Goal: Use online tool/utility: Utilize a website feature to perform a specific function

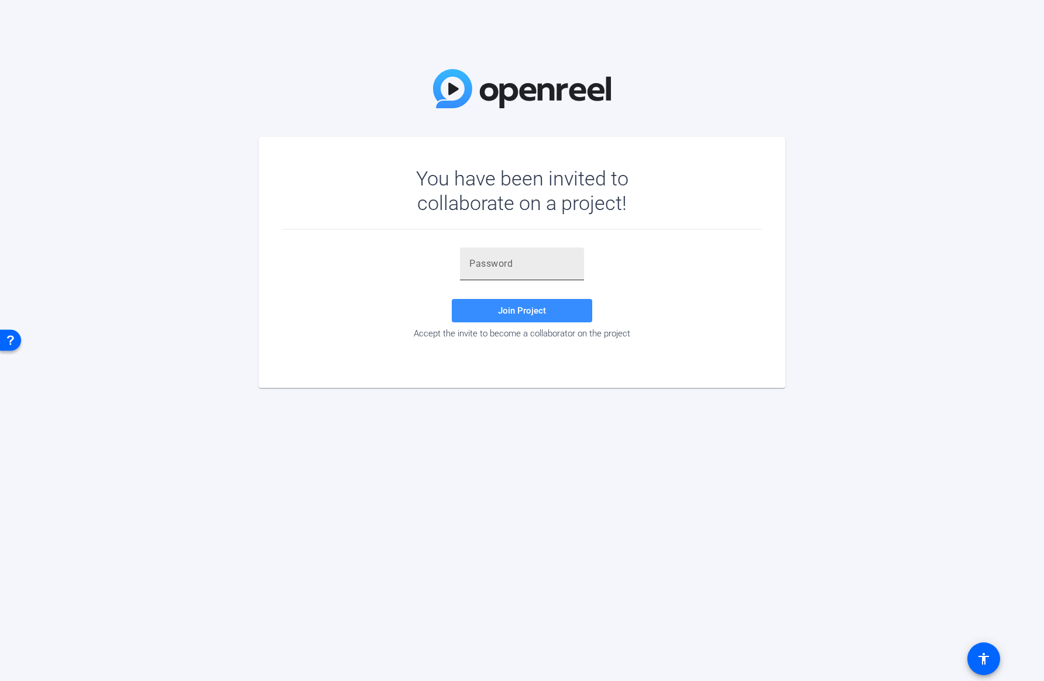
click at [512, 263] on input "text" at bounding box center [522, 264] width 105 height 14
paste input "RYQ]R0"
type input "RYQ]R0"
click at [530, 317] on span at bounding box center [522, 311] width 141 height 28
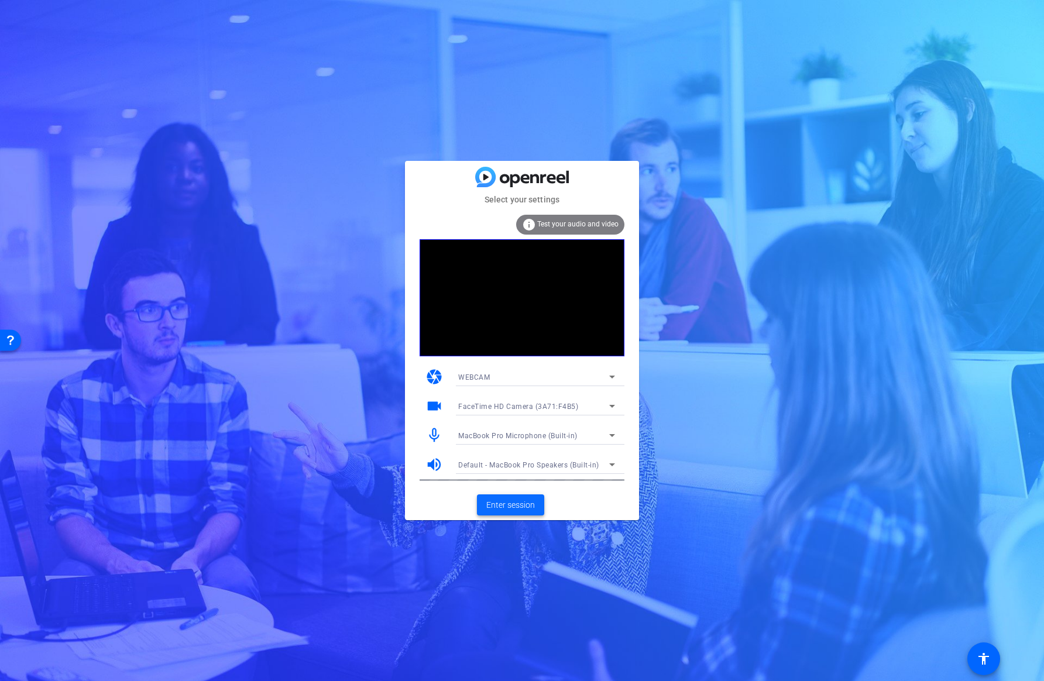
click at [515, 511] on span "Enter session" at bounding box center [511, 505] width 49 height 12
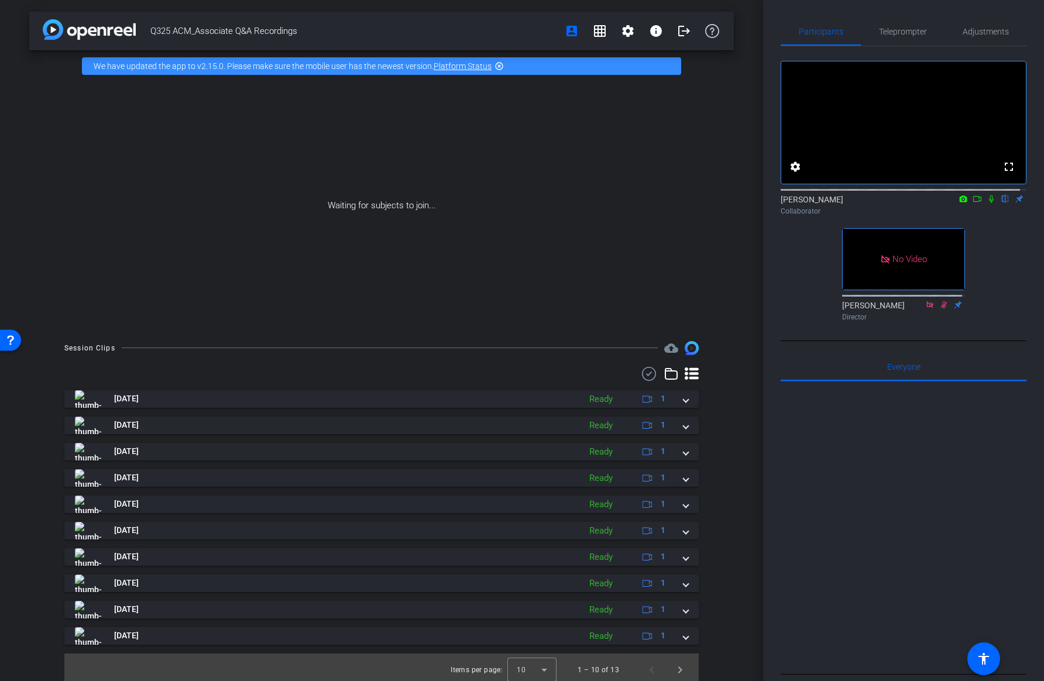
click at [989, 203] on icon at bounding box center [991, 200] width 5 height 8
click at [973, 203] on icon at bounding box center [977, 199] width 9 height 8
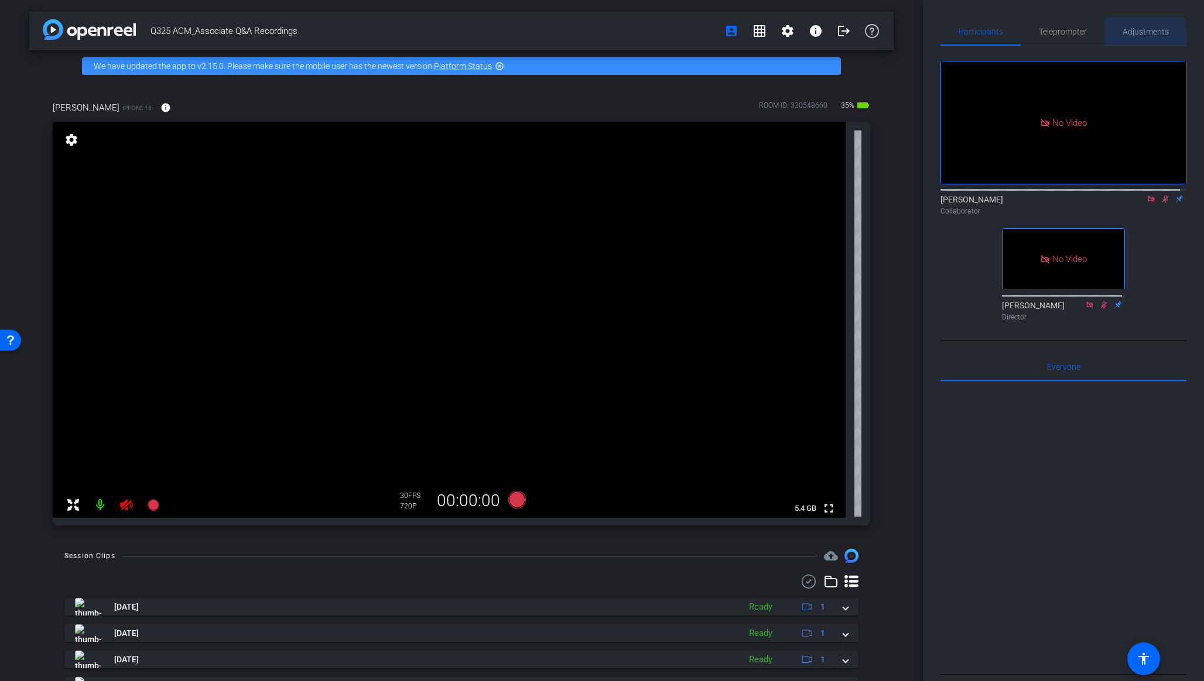
click at [1044, 36] on span "Adjustments" at bounding box center [1145, 32] width 46 height 8
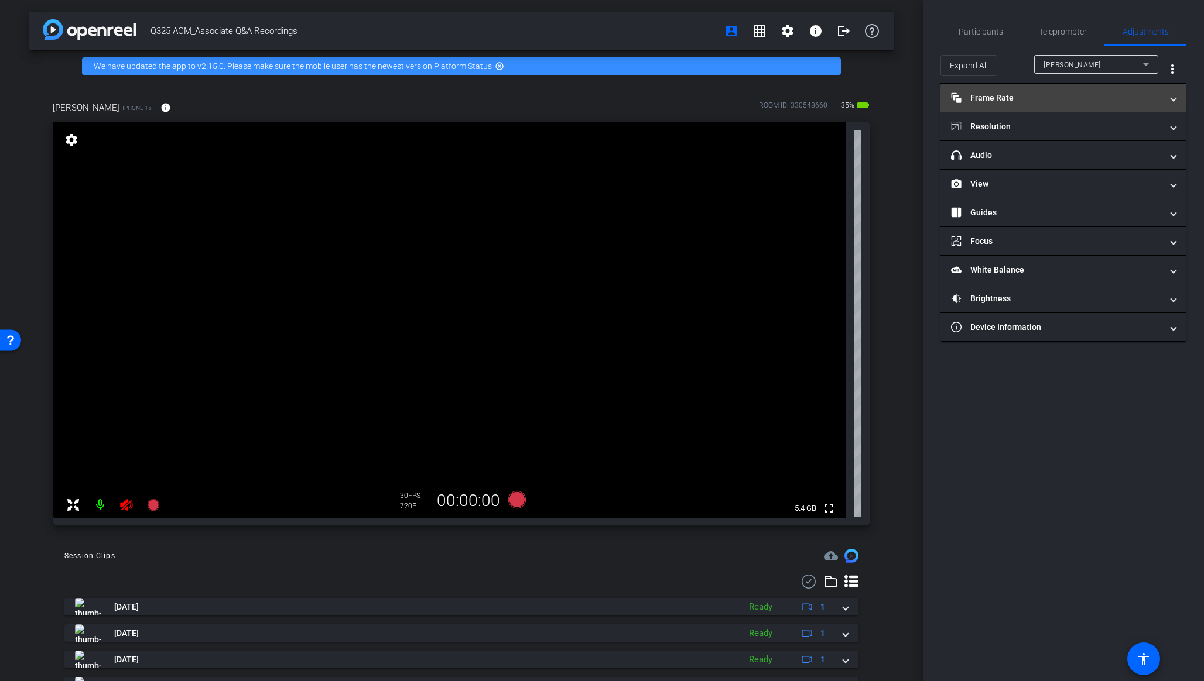
click at [1018, 92] on mat-panel-title "Frame Rate Frame Rate" at bounding box center [1056, 98] width 211 height 12
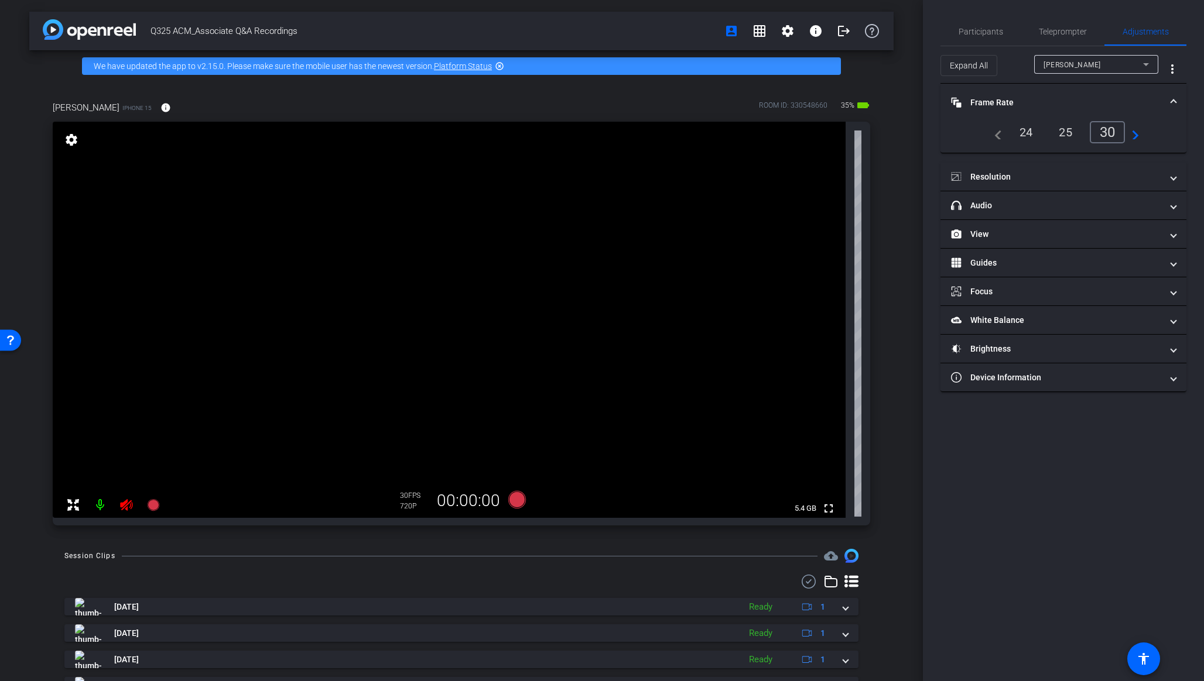
click at [1024, 132] on div "24" at bounding box center [1025, 132] width 31 height 20
click at [1024, 173] on mat-panel-title "Resolution" at bounding box center [1056, 177] width 211 height 12
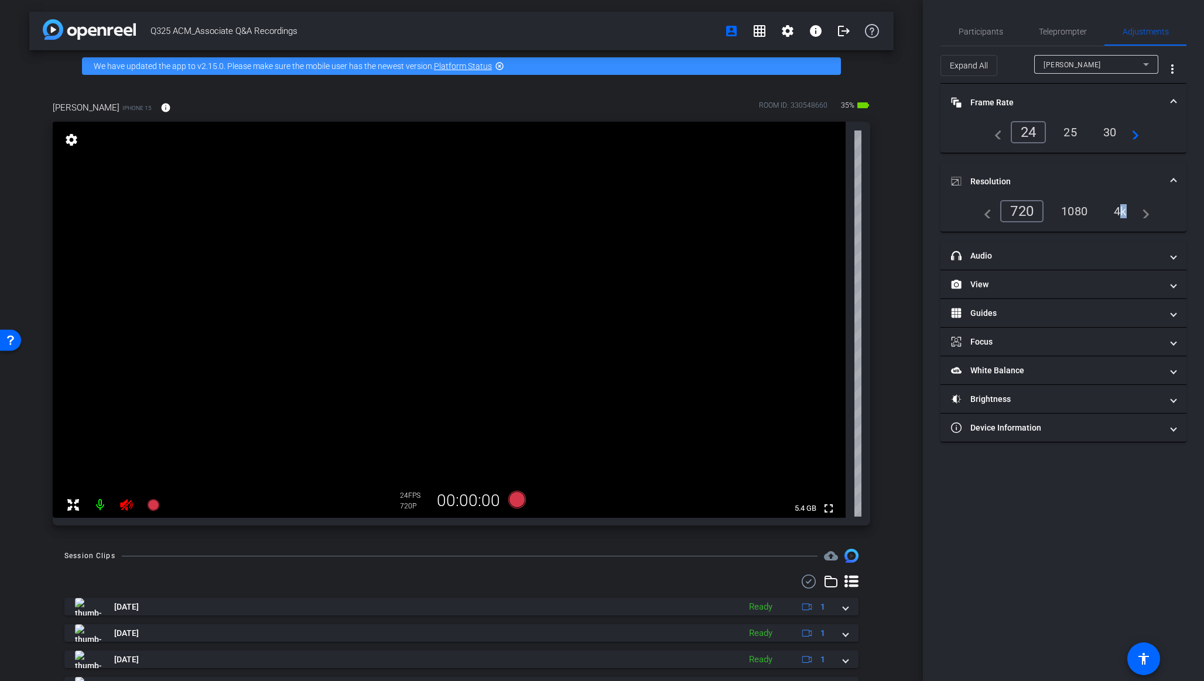
click at [1044, 209] on div "4k" at bounding box center [1120, 211] width 30 height 20
click at [970, 34] on span "Participants" at bounding box center [980, 32] width 44 height 8
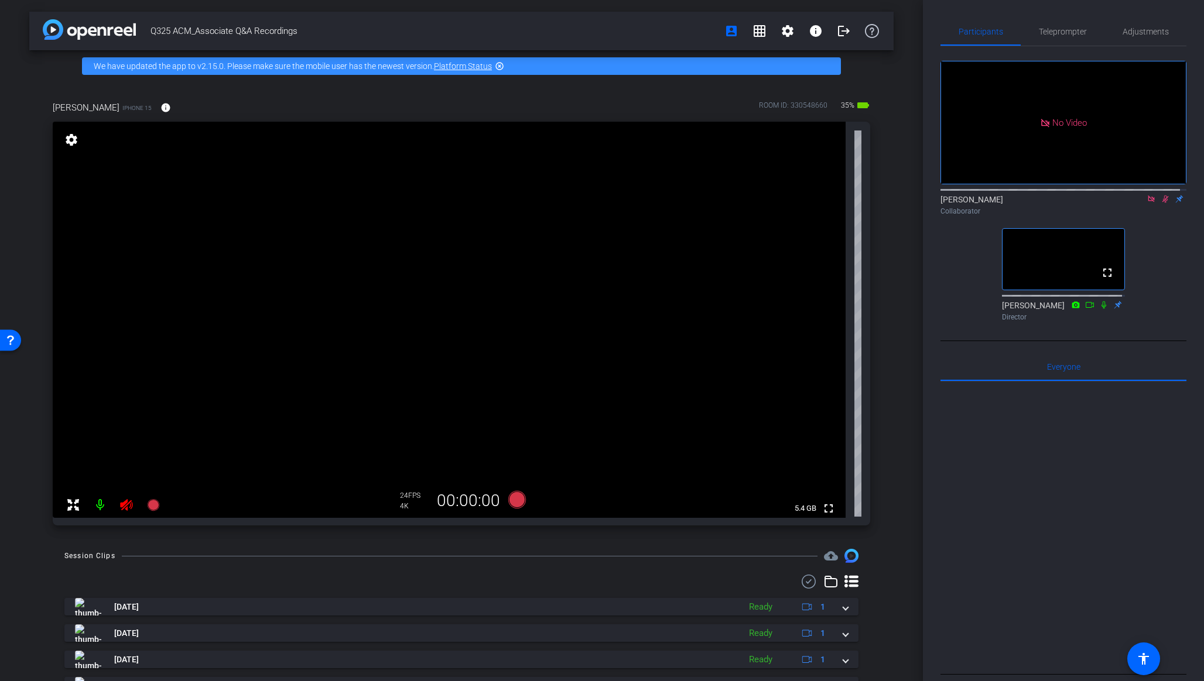
click at [1044, 196] on icon at bounding box center [1165, 200] width 6 height 8
click at [1044, 195] on icon at bounding box center [1150, 199] width 9 height 8
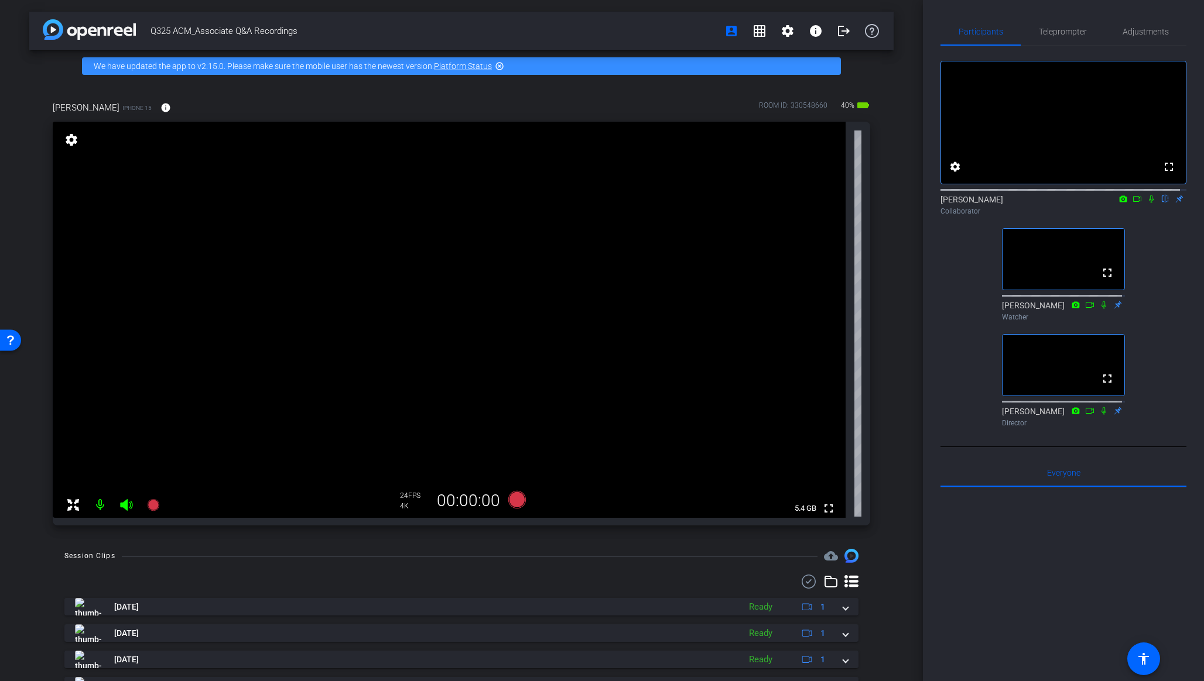
click at [1044, 204] on mat-icon "flip" at bounding box center [1165, 198] width 14 height 11
click at [1044, 203] on icon at bounding box center [1150, 199] width 9 height 8
click at [1044, 33] on span "Teleprompter" at bounding box center [1063, 32] width 48 height 8
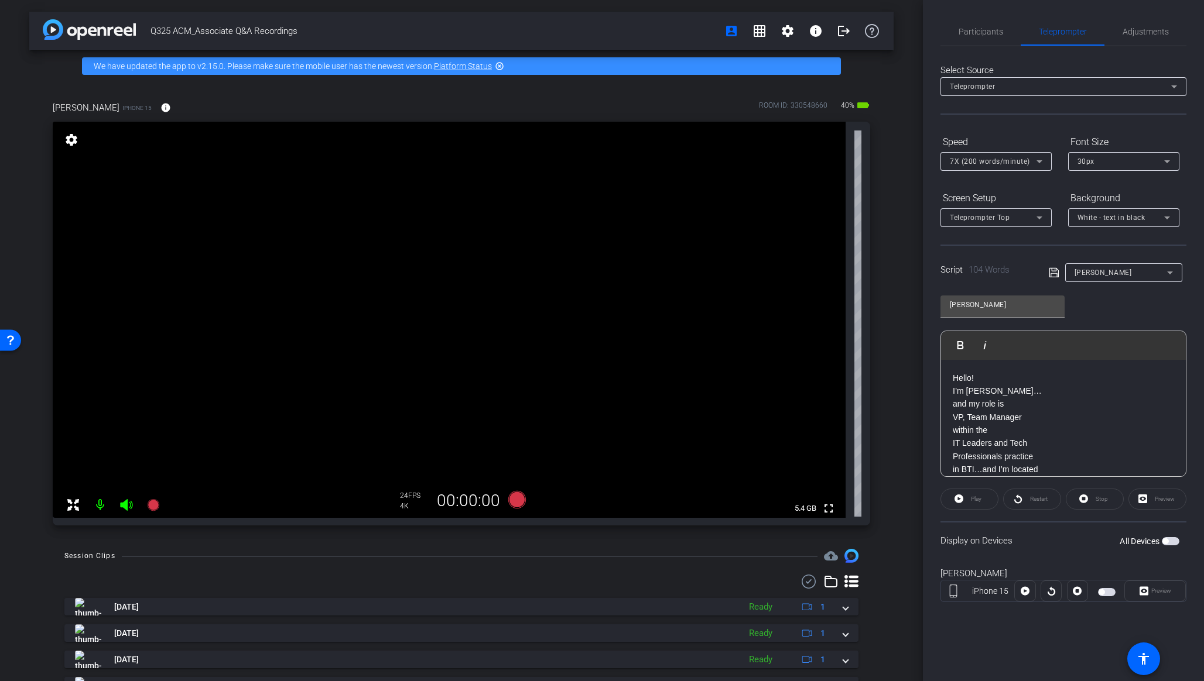
click at [1044, 542] on span "button" at bounding box center [1171, 541] width 18 height 8
click at [1044, 217] on span "White - text in black" at bounding box center [1111, 218] width 68 height 8
click at [1044, 263] on div "Black - text in white" at bounding box center [1111, 263] width 69 height 14
click at [1044, 588] on span at bounding box center [1155, 591] width 60 height 28
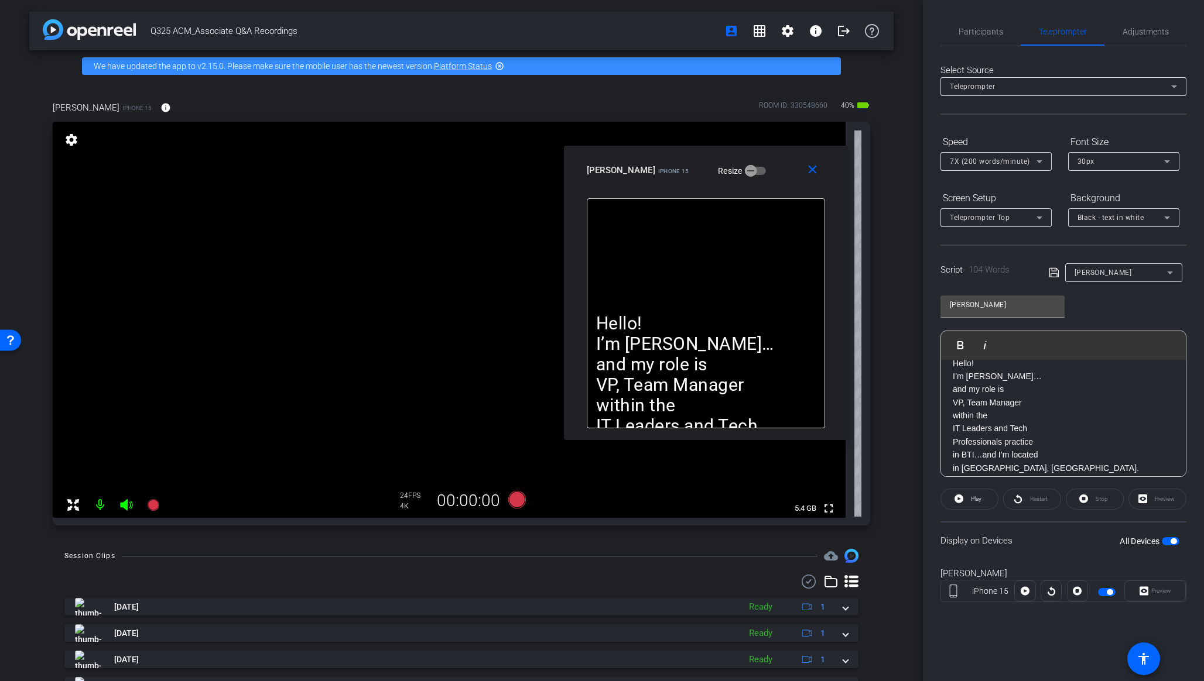
drag, startPoint x: 663, startPoint y: 225, endPoint x: 769, endPoint y: 161, distance: 124.0
click at [769, 161] on div "Anjali G iPhone 15 Resize" at bounding box center [710, 170] width 247 height 21
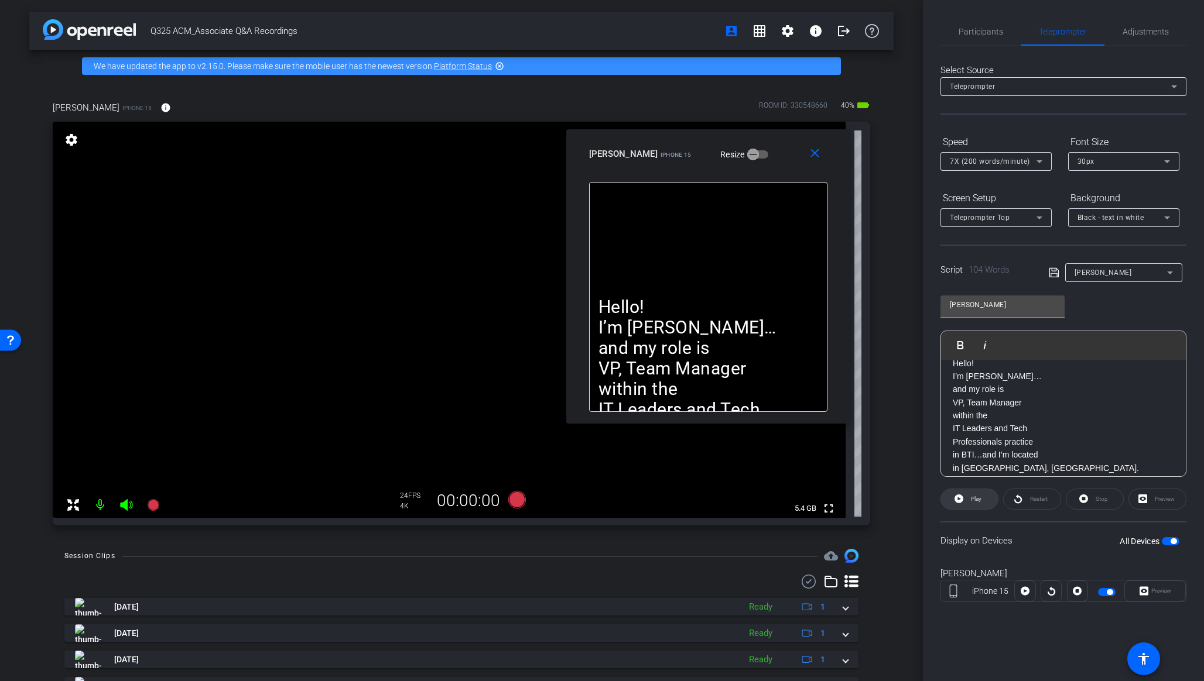
click at [976, 500] on span "Play" at bounding box center [976, 499] width 11 height 6
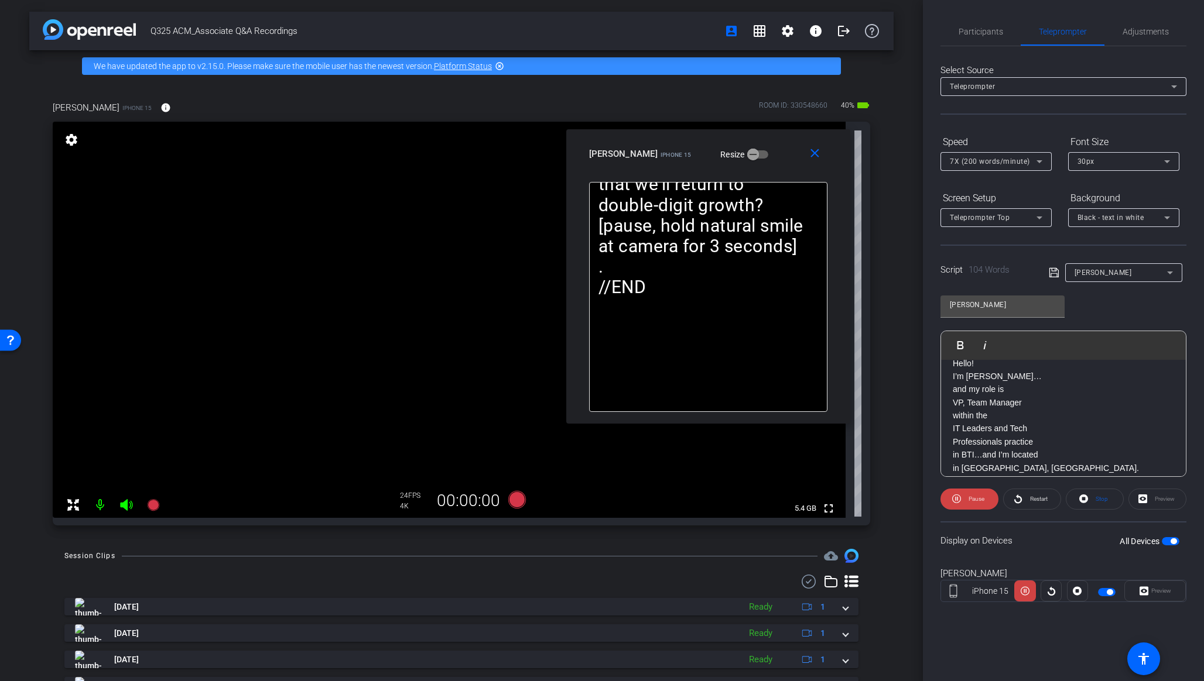
click at [994, 160] on span "7X (200 words/minute)" at bounding box center [990, 161] width 80 height 8
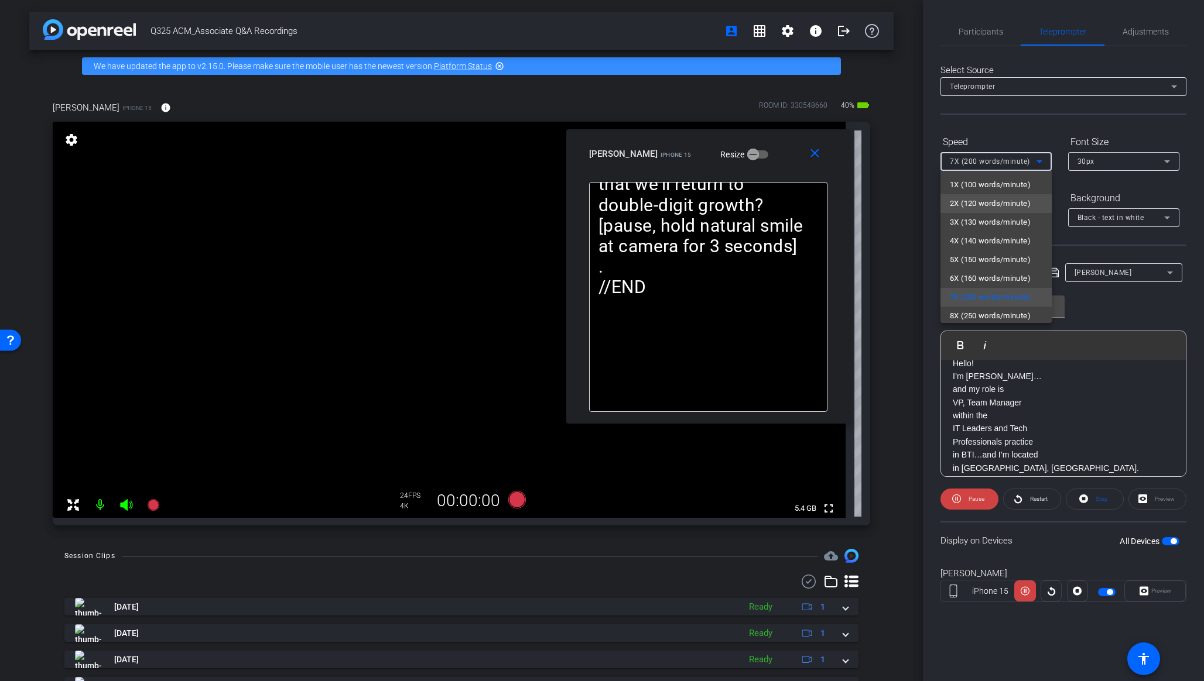
click at [967, 208] on span "2X (120 words/minute)" at bounding box center [990, 204] width 81 height 14
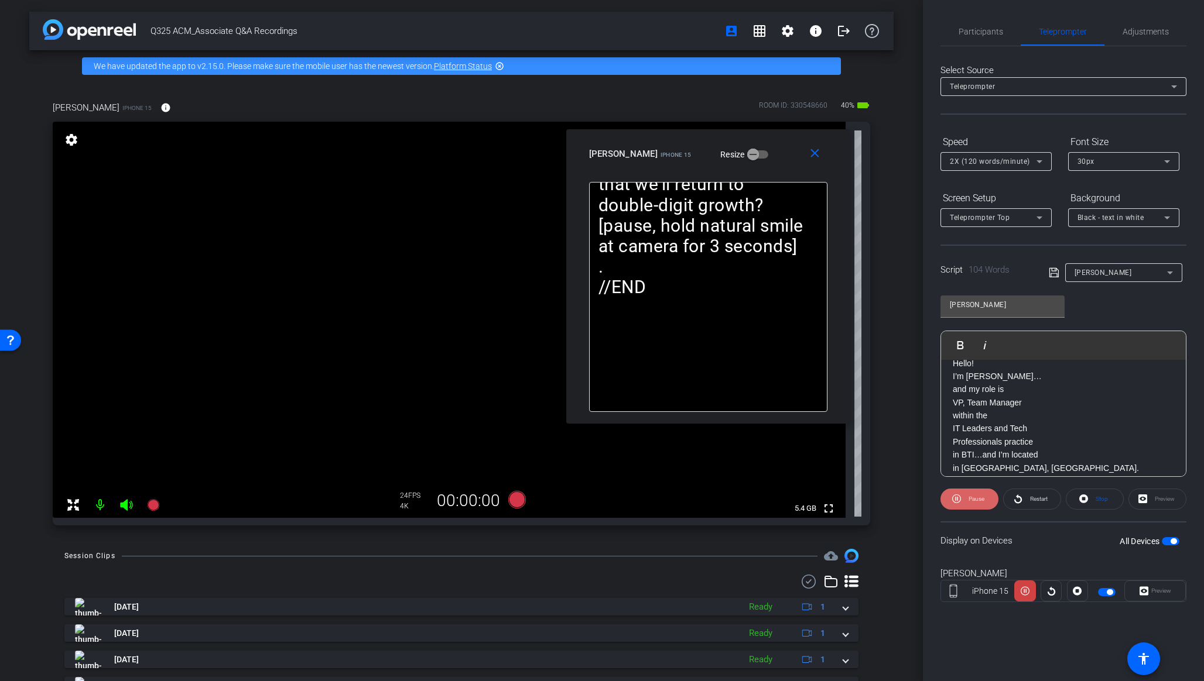
click at [980, 501] on span "Pause" at bounding box center [976, 499] width 16 height 6
click at [1044, 550] on div "Display on Devices All Devices" at bounding box center [1063, 541] width 246 height 38
click at [1044, 542] on span "button" at bounding box center [1171, 541] width 18 height 8
click at [1044, 539] on span "button" at bounding box center [1171, 541] width 18 height 8
click at [1044, 498] on span "Stop" at bounding box center [1101, 499] width 12 height 6
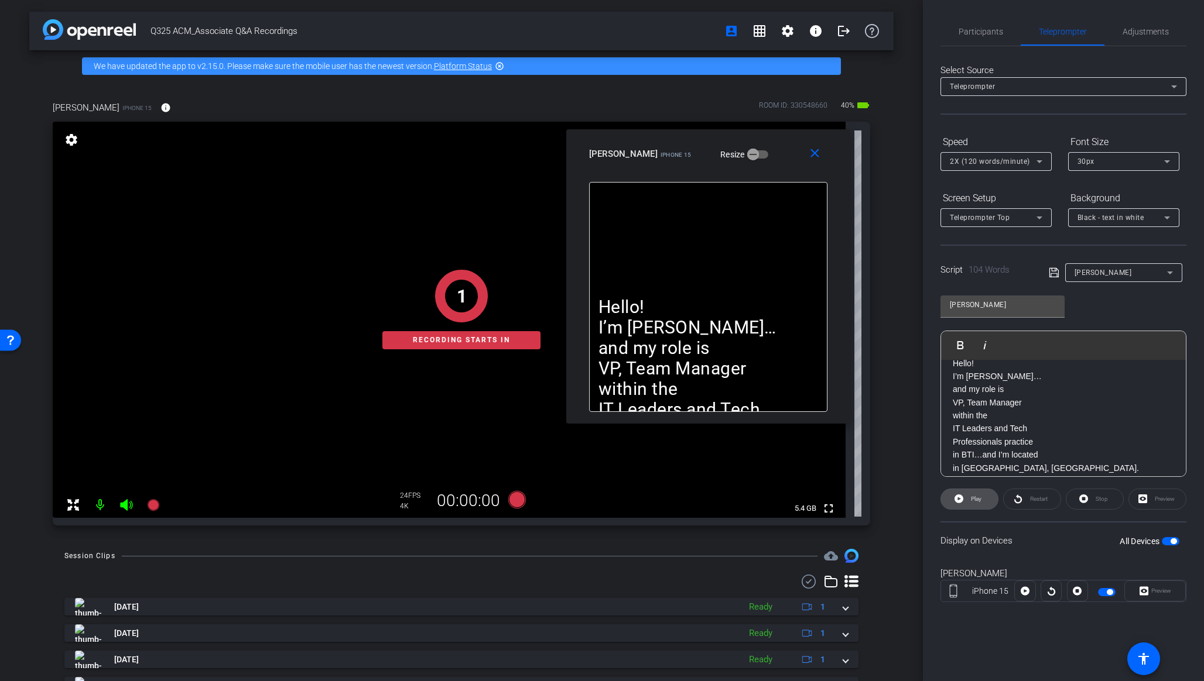
click at [975, 501] on span "Play" at bounding box center [976, 499] width 11 height 6
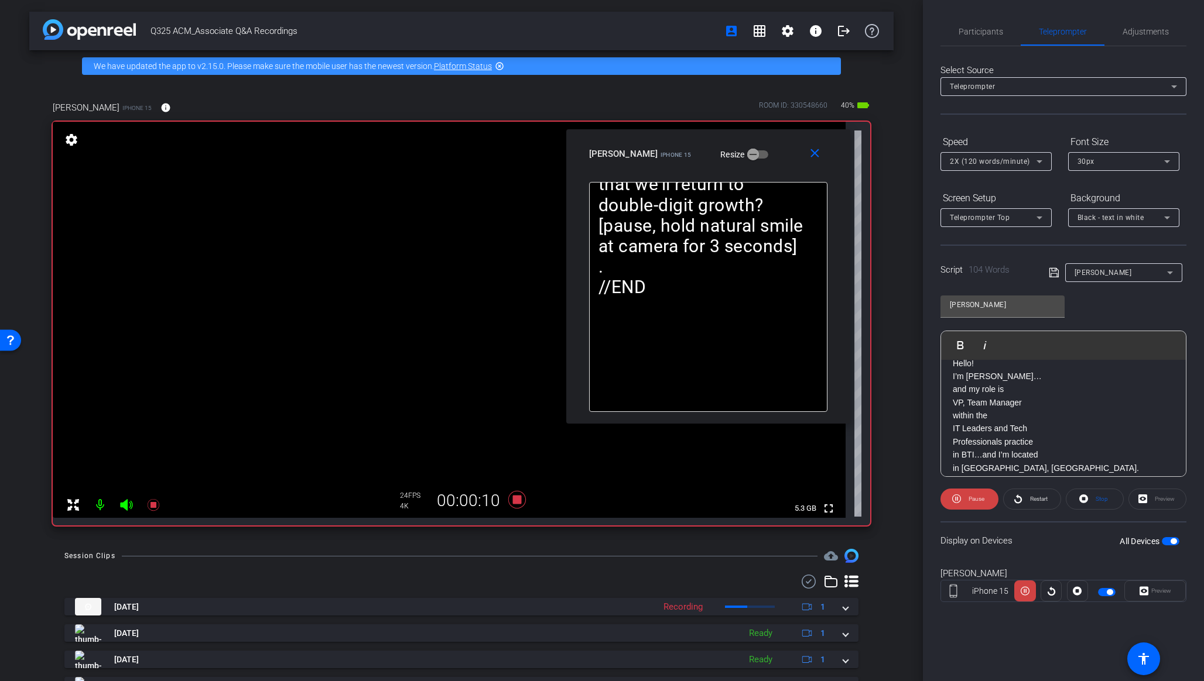
click at [988, 165] on span "2X (120 words/minute)" at bounding box center [990, 161] width 80 height 8
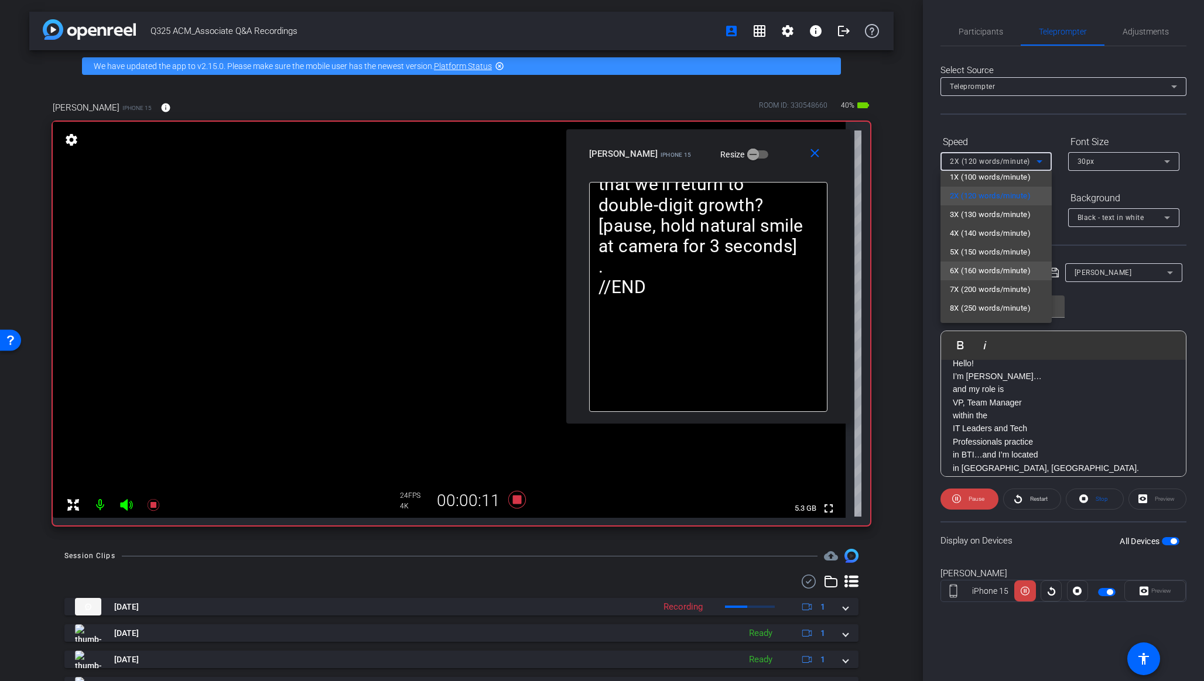
scroll to position [15, 0]
click at [989, 245] on span "5X (150 words/minute)" at bounding box center [990, 245] width 81 height 14
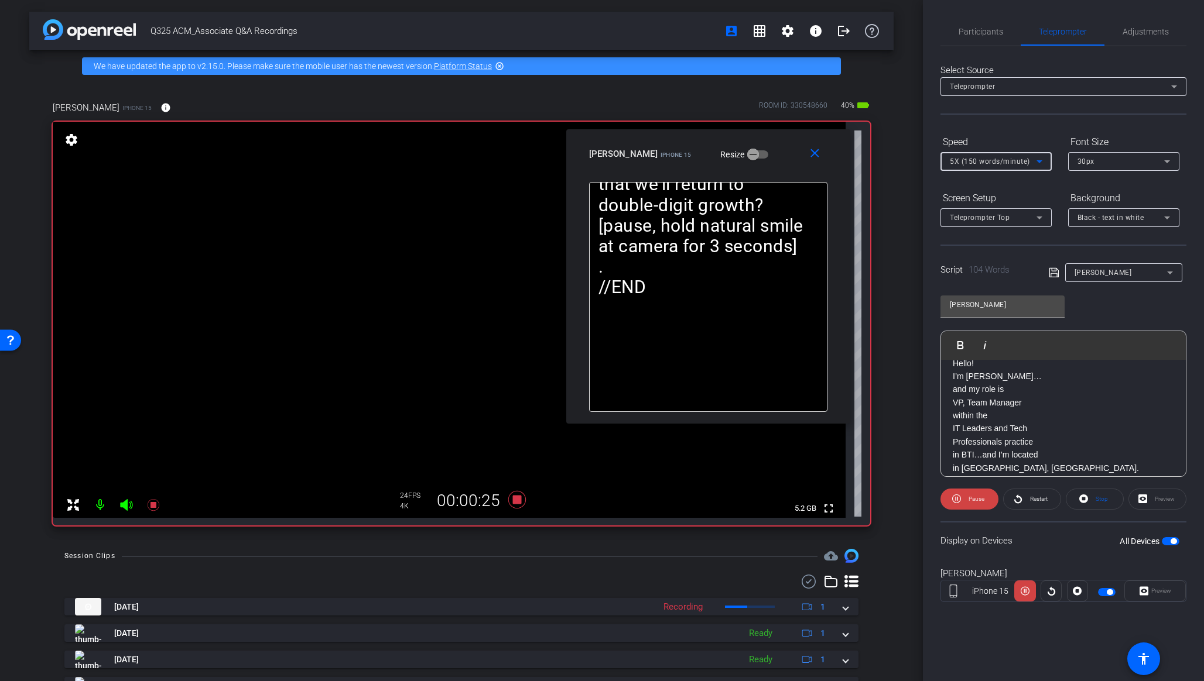
click at [986, 164] on span "5X (150 words/minute)" at bounding box center [990, 161] width 80 height 8
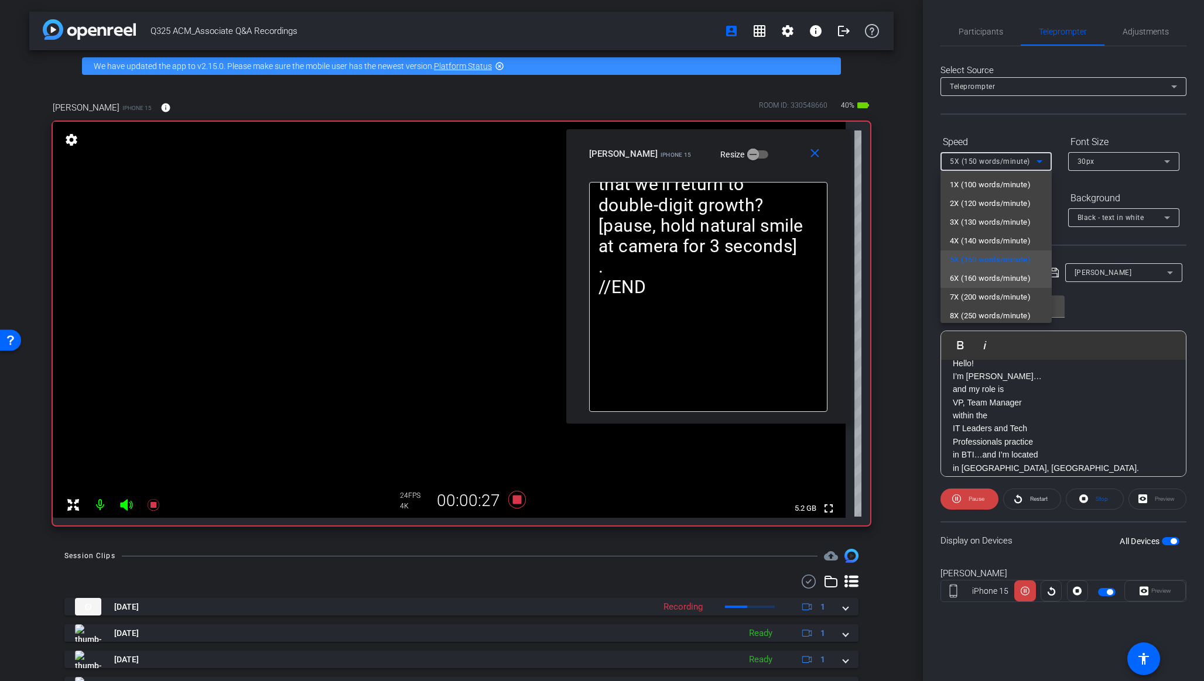
click at [991, 283] on span "6X (160 words/minute)" at bounding box center [990, 279] width 81 height 14
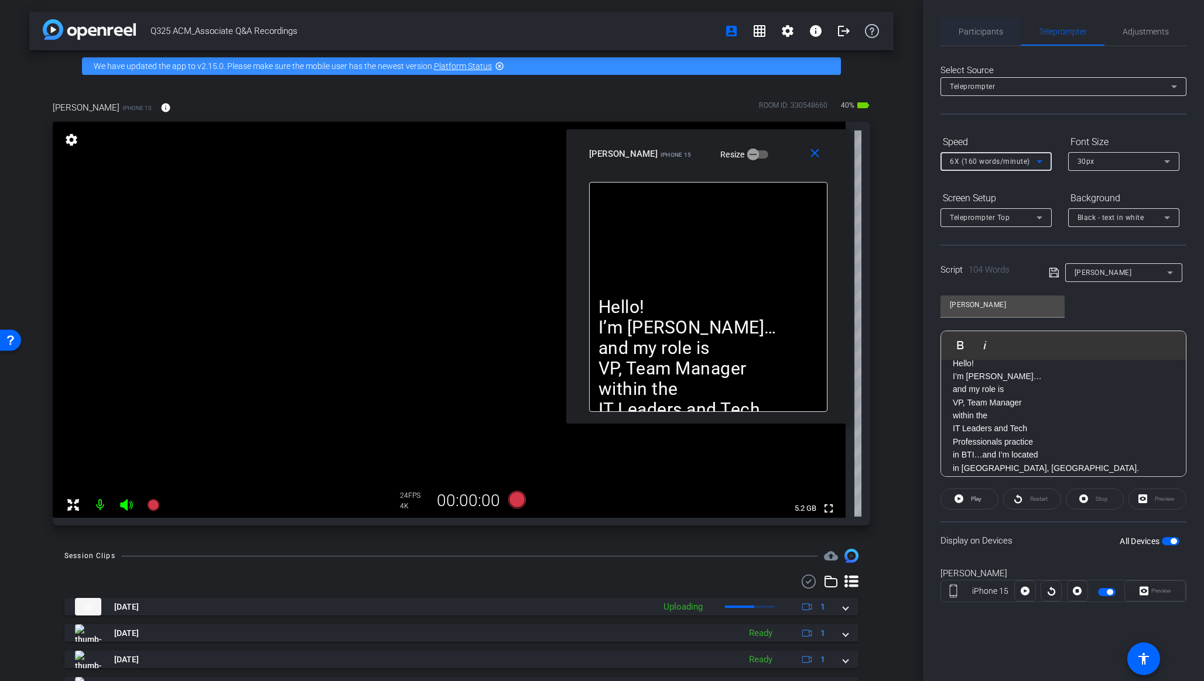
click at [984, 41] on span "Participants" at bounding box center [980, 32] width 44 height 28
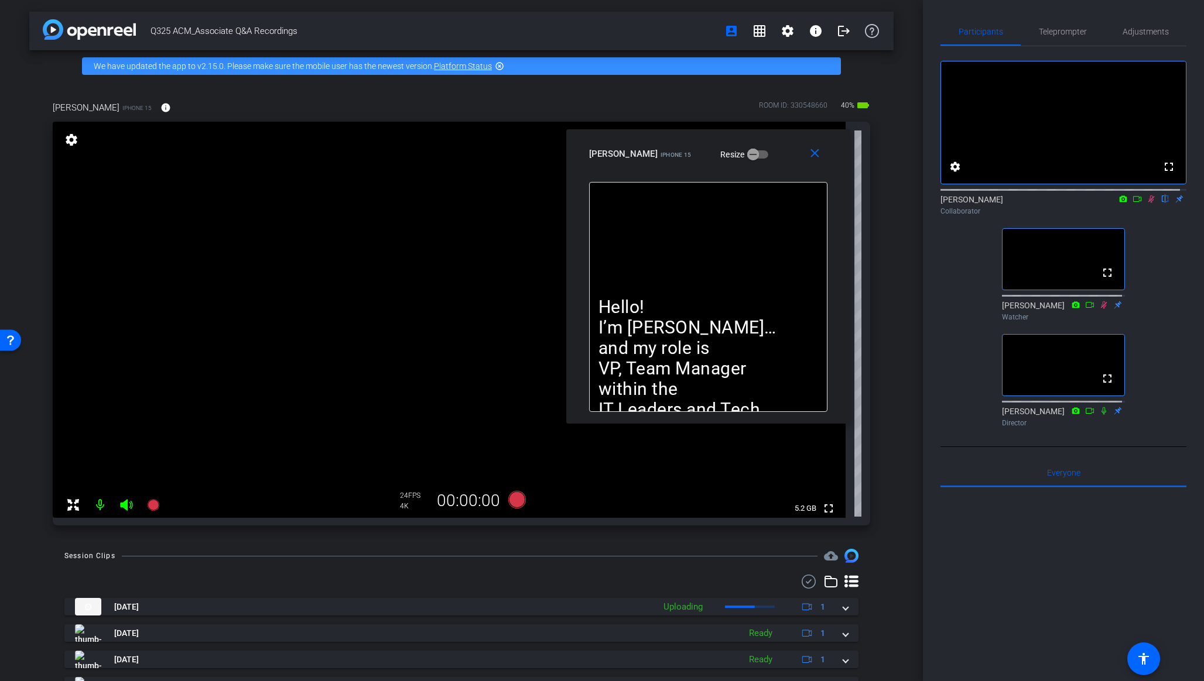
click at [1044, 203] on icon at bounding box center [1136, 199] width 9 height 8
click at [1044, 28] on span "Teleprompter" at bounding box center [1063, 32] width 48 height 8
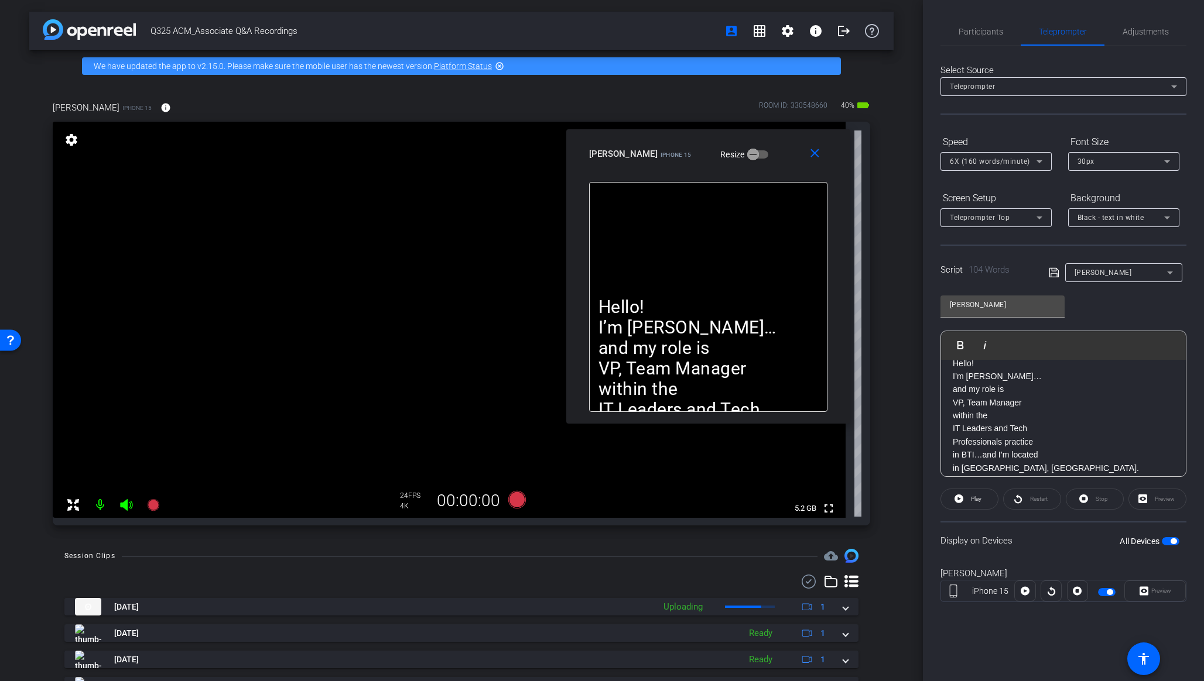
click at [1011, 167] on div "6X (160 words/minute)" at bounding box center [993, 161] width 87 height 15
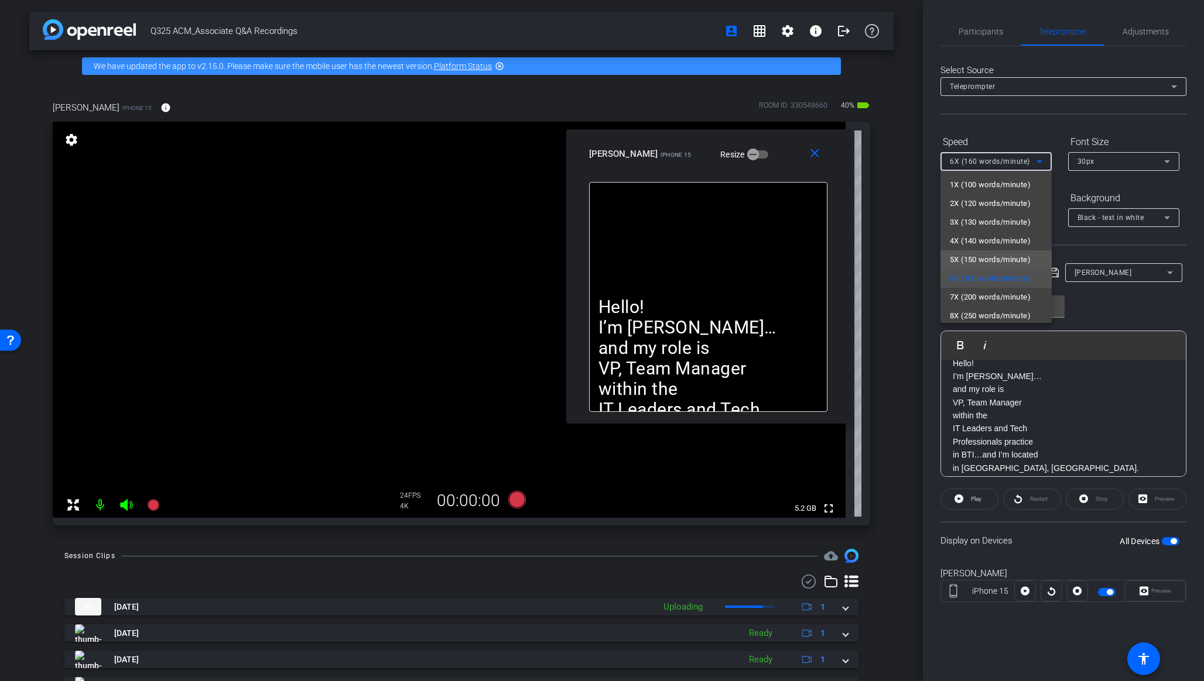
click at [998, 254] on span "5X (150 words/minute)" at bounding box center [990, 260] width 81 height 14
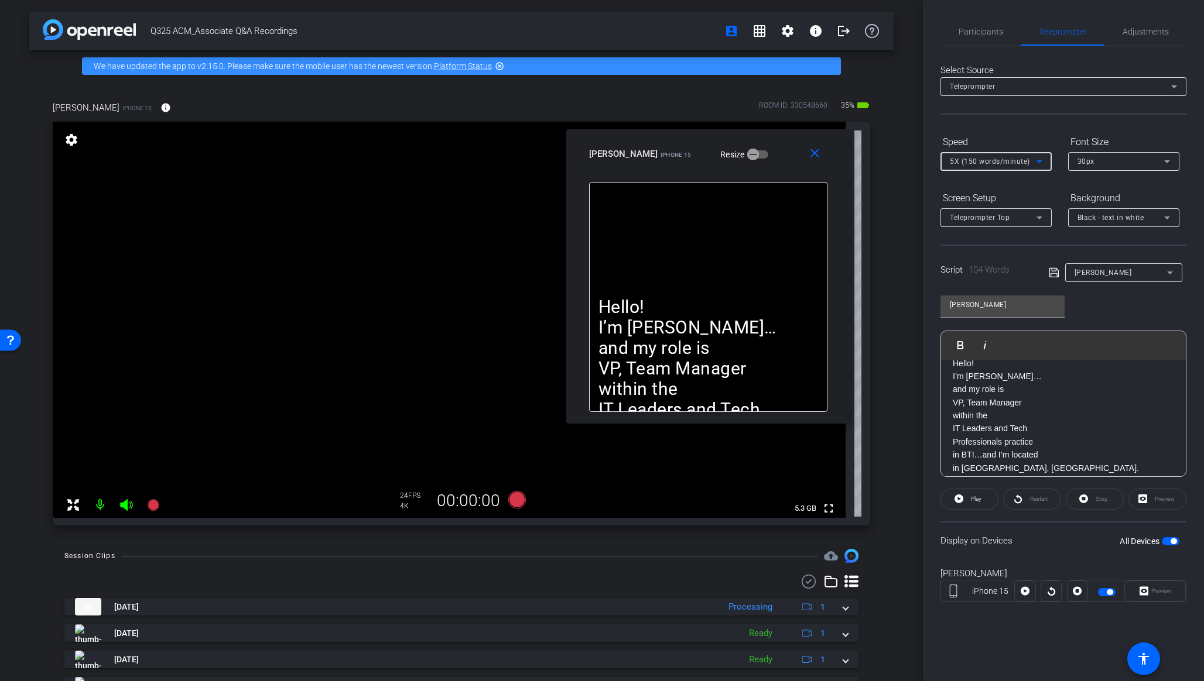
click at [1044, 538] on span "button" at bounding box center [1171, 541] width 18 height 8
click at [1044, 543] on span "button" at bounding box center [1171, 541] width 18 height 8
drag, startPoint x: 1166, startPoint y: 542, endPoint x: 1087, endPoint y: 533, distance: 80.2
click at [1044, 533] on div "Display on Devices All Devices" at bounding box center [1063, 541] width 246 height 38
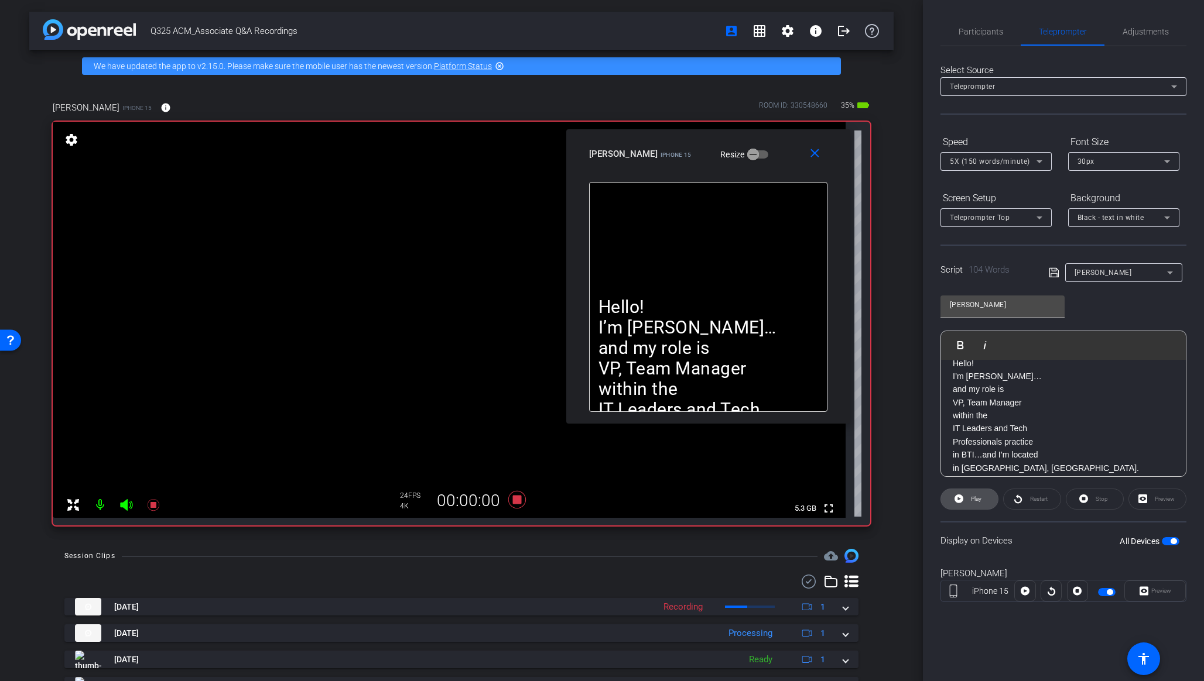
click at [982, 501] on span at bounding box center [969, 499] width 57 height 28
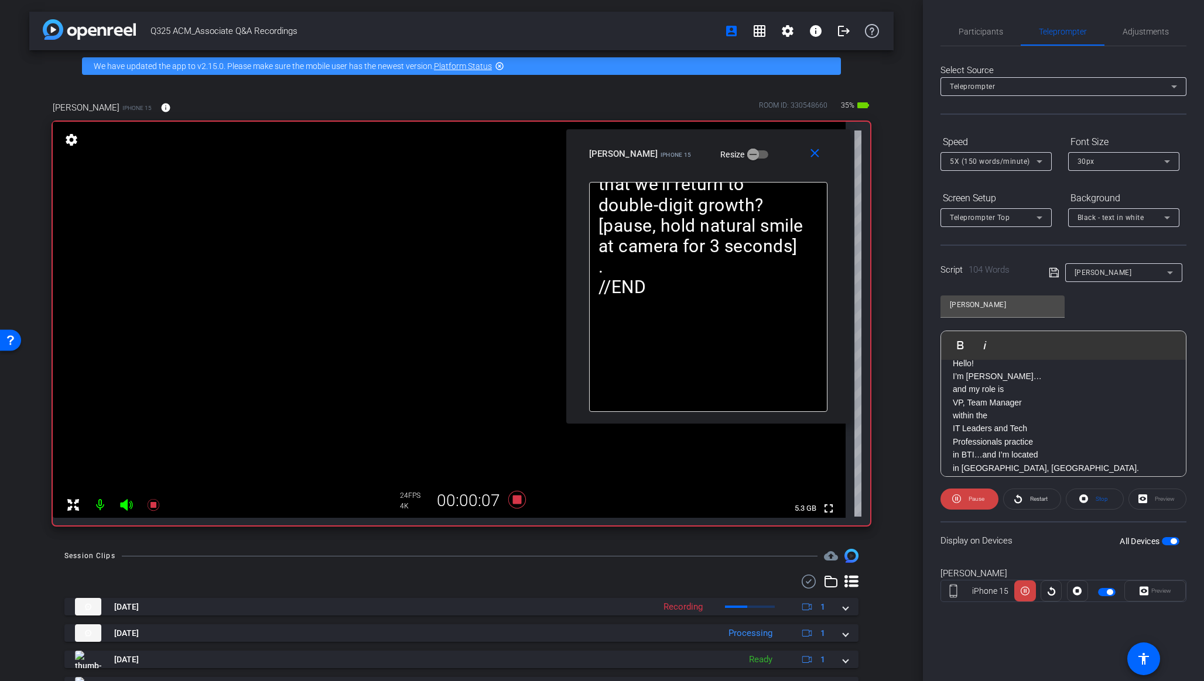
click at [999, 162] on span "5X (150 words/minute)" at bounding box center [990, 161] width 80 height 8
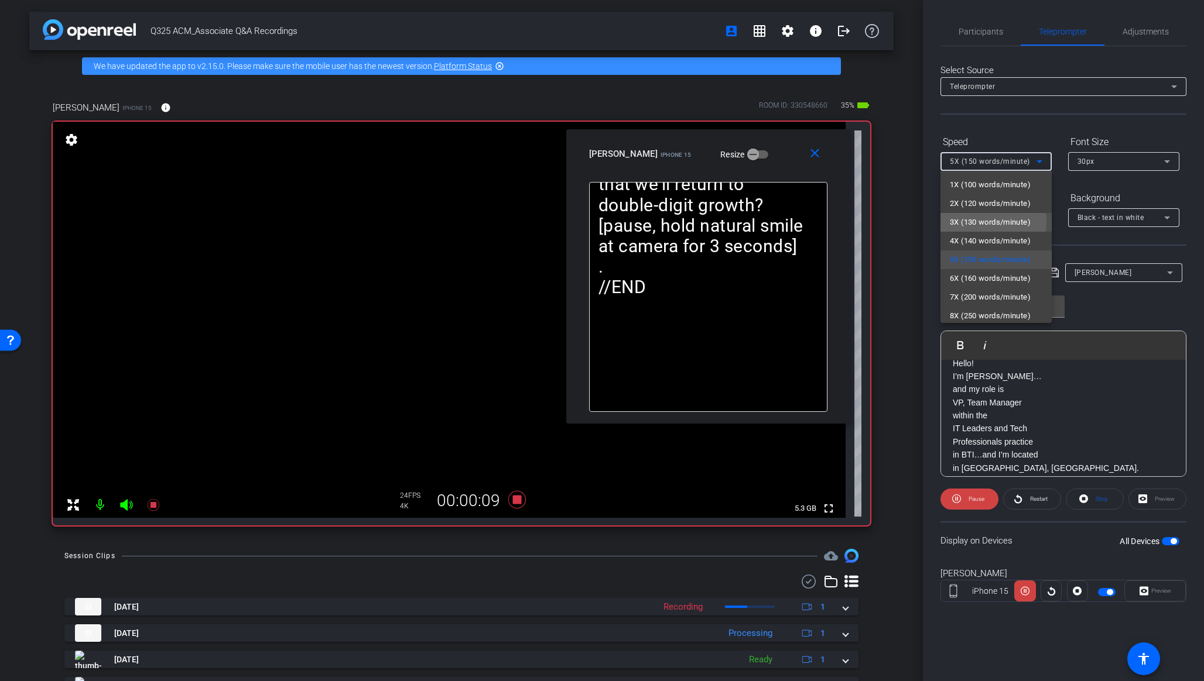
click at [989, 221] on span "3X (130 words/minute)" at bounding box center [990, 222] width 81 height 14
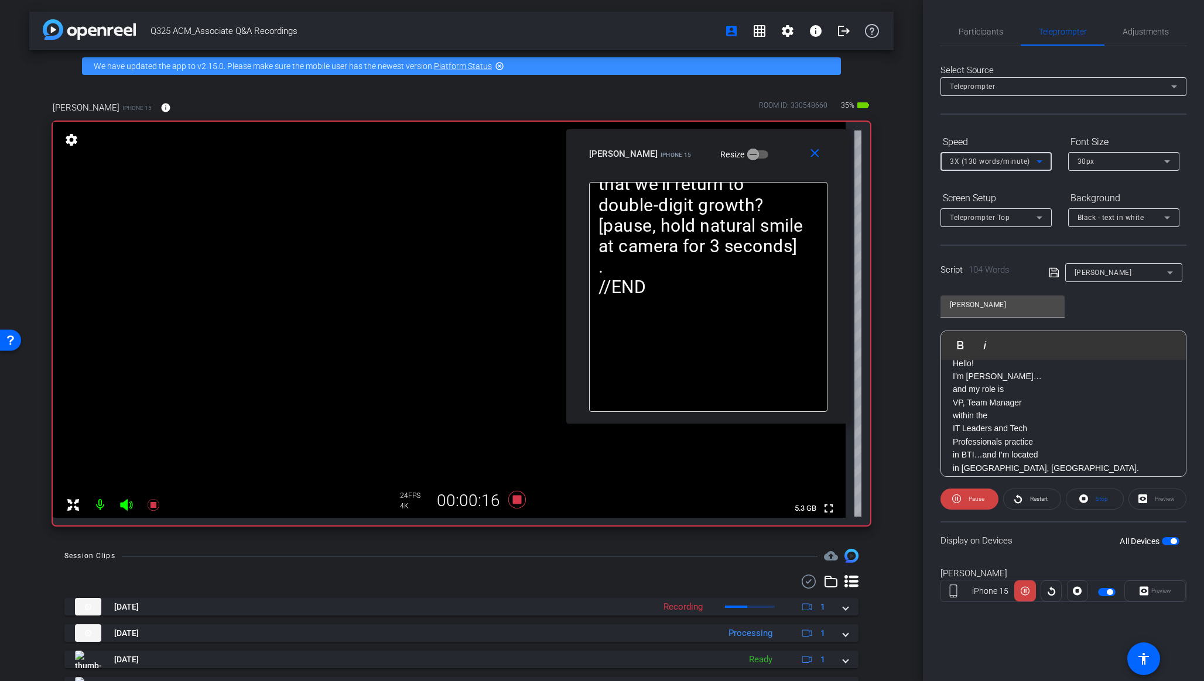
click at [999, 166] on div "3X (130 words/minute)" at bounding box center [993, 161] width 87 height 15
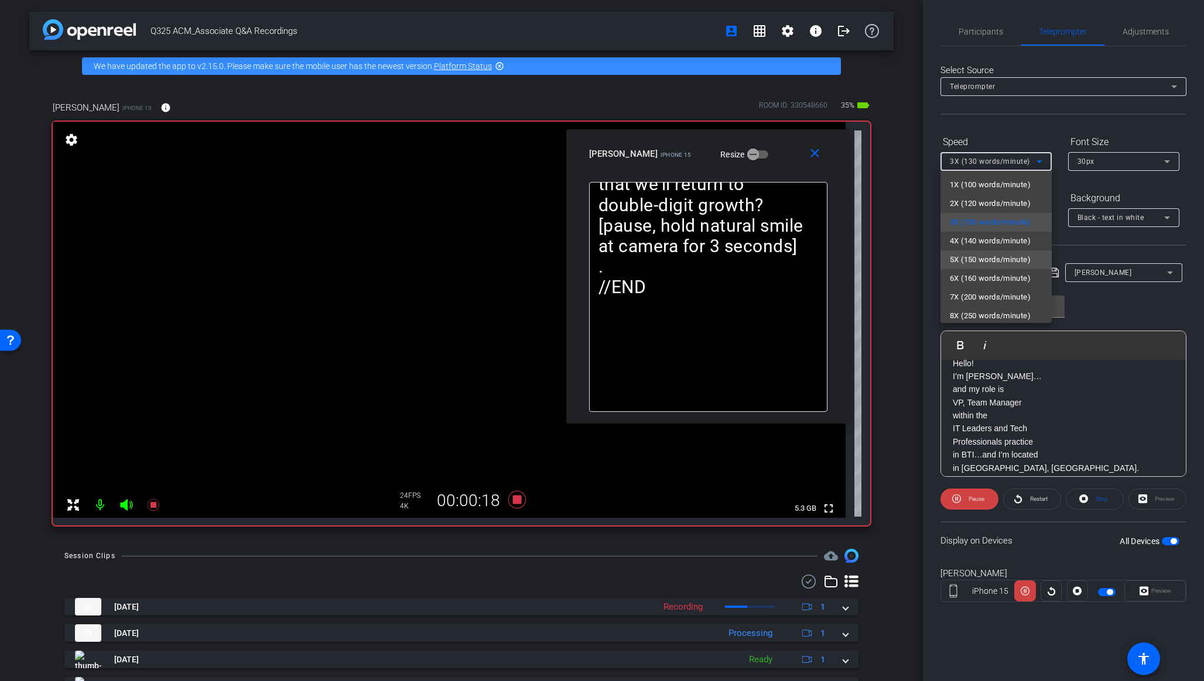
click at [1002, 261] on span "5X (150 words/minute)" at bounding box center [990, 260] width 81 height 14
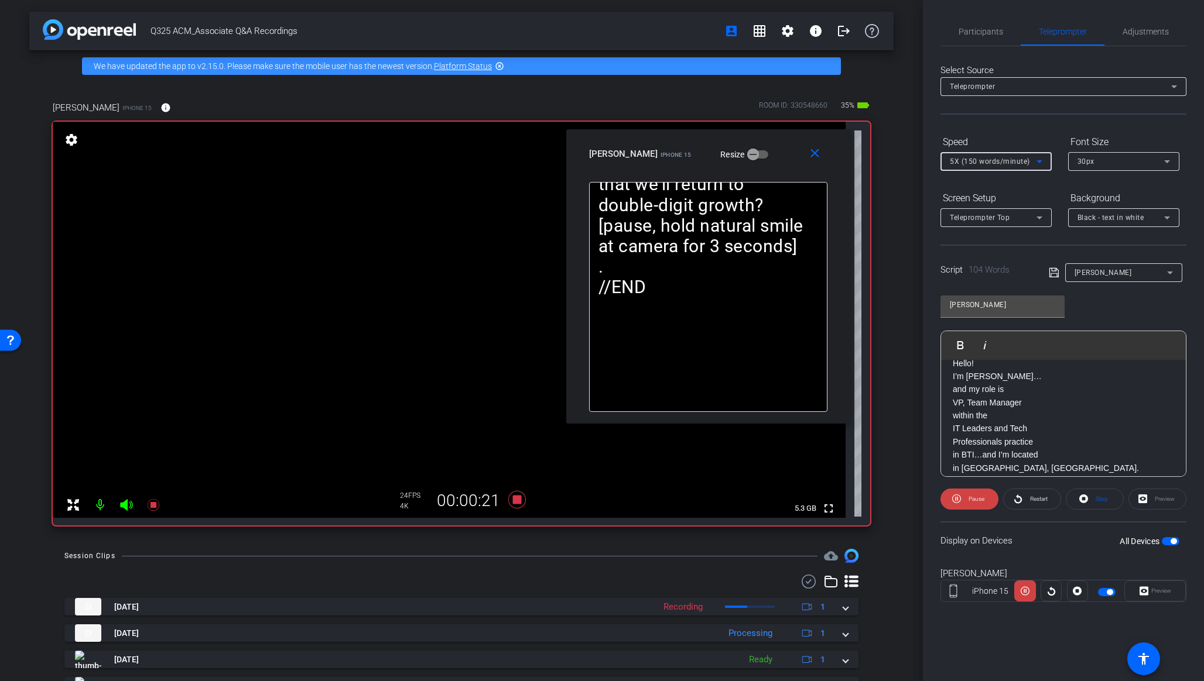
click at [991, 169] on div "5X (150 words/minute)" at bounding box center [996, 161] width 93 height 19
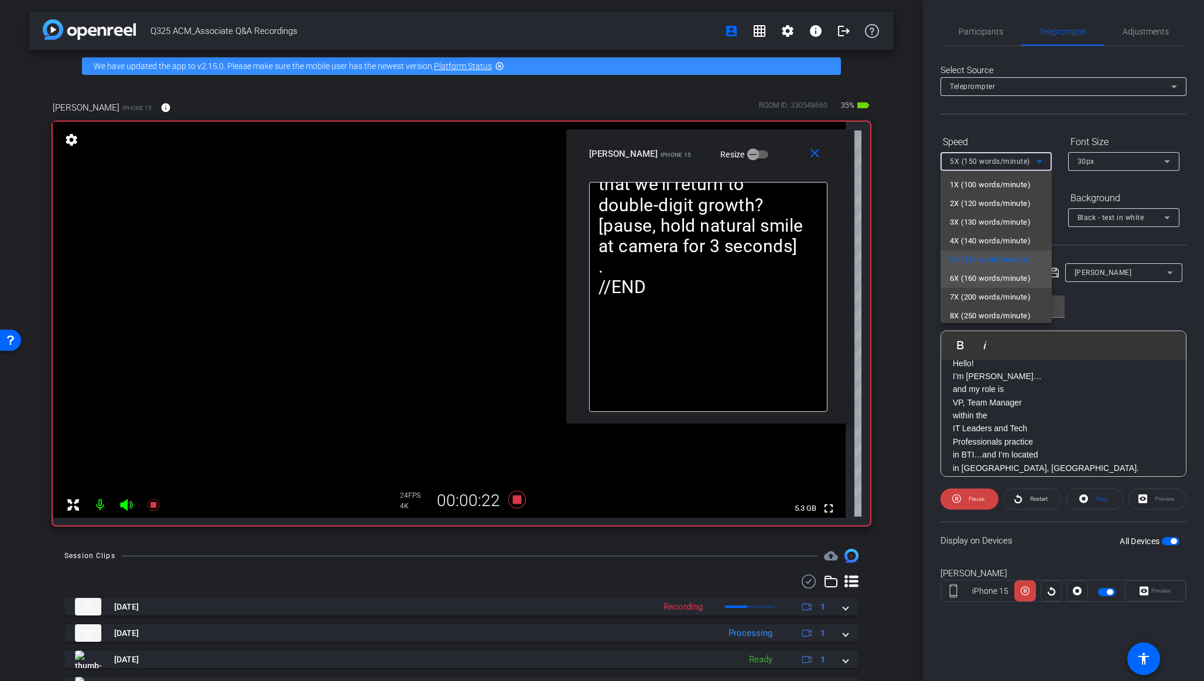
click at [996, 277] on span "6X (160 words/minute)" at bounding box center [990, 279] width 81 height 14
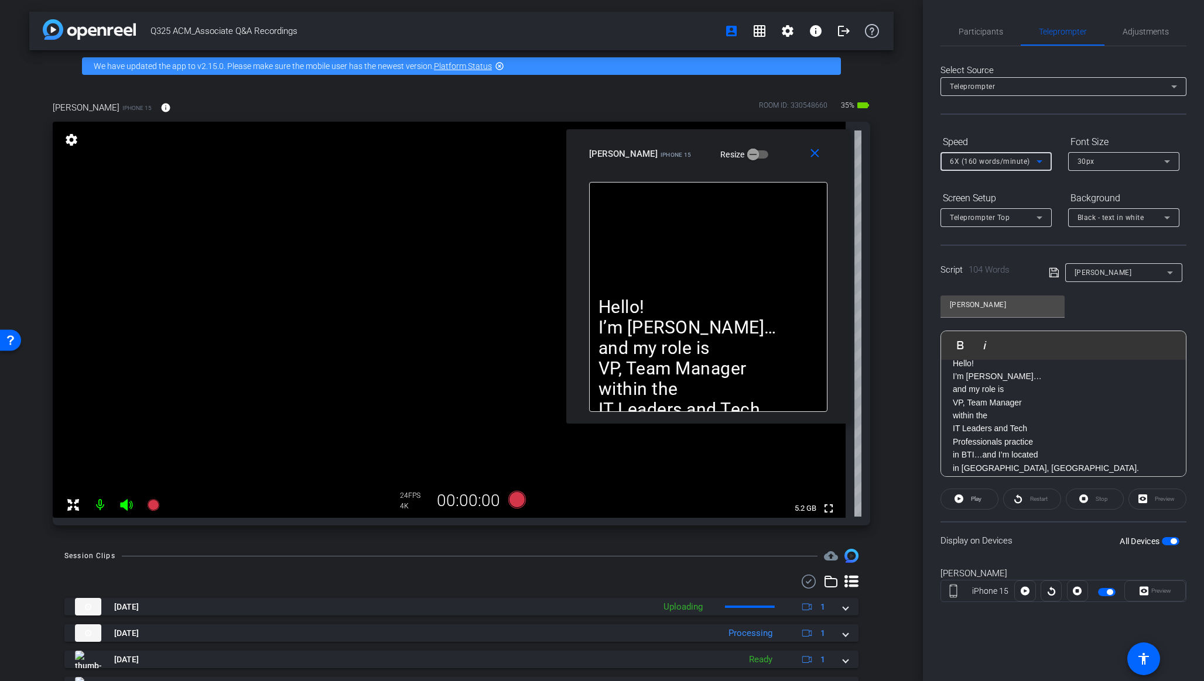
click at [1044, 543] on span "button" at bounding box center [1171, 541] width 18 height 8
click at [1044, 538] on span "button" at bounding box center [1171, 541] width 18 height 8
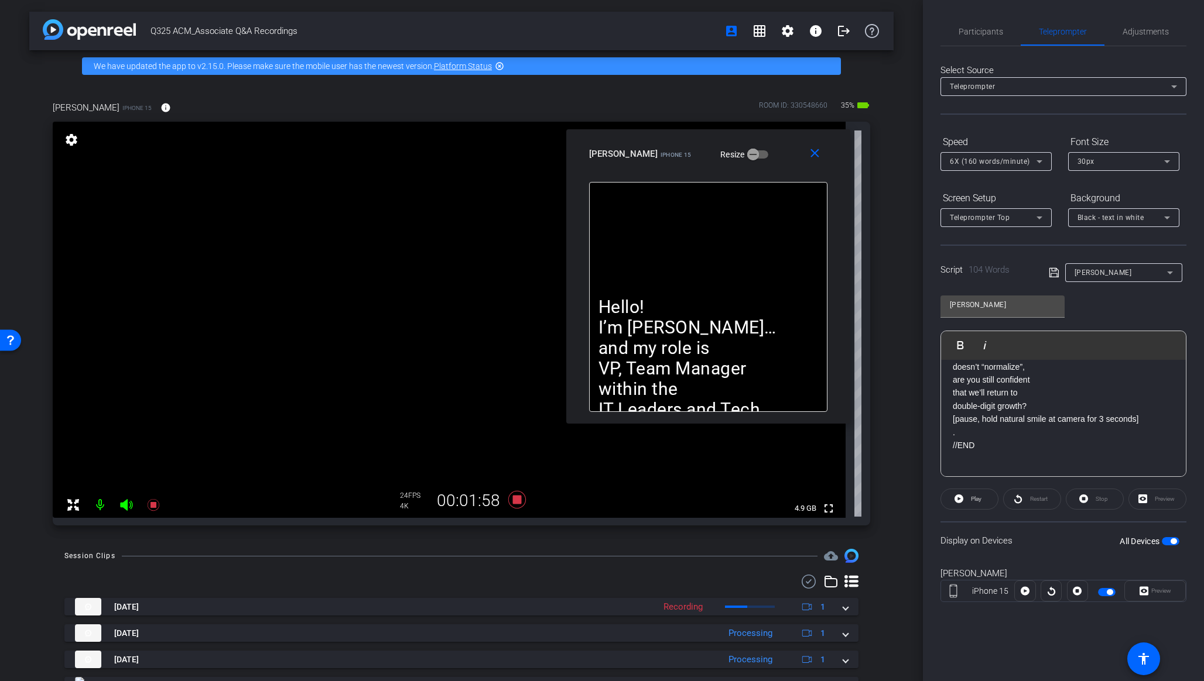
scroll to position [227, 0]
drag, startPoint x: 991, startPoint y: 499, endPoint x: 988, endPoint y: 492, distance: 7.6
click at [991, 499] on span at bounding box center [969, 499] width 57 height 28
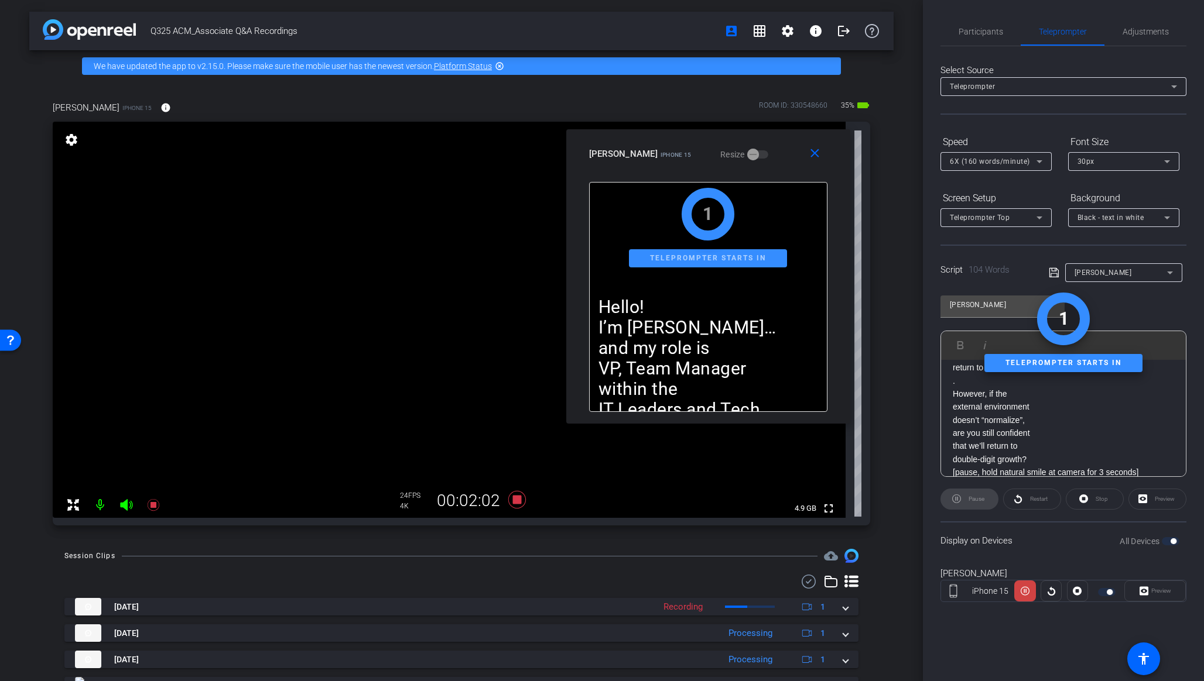
scroll to position [215, 0]
click at [951, 413] on div "Hello! I’m [PERSON_NAME]… and my role is VP, Team Manager within the IT Leaders…" at bounding box center [1063, 346] width 245 height 403
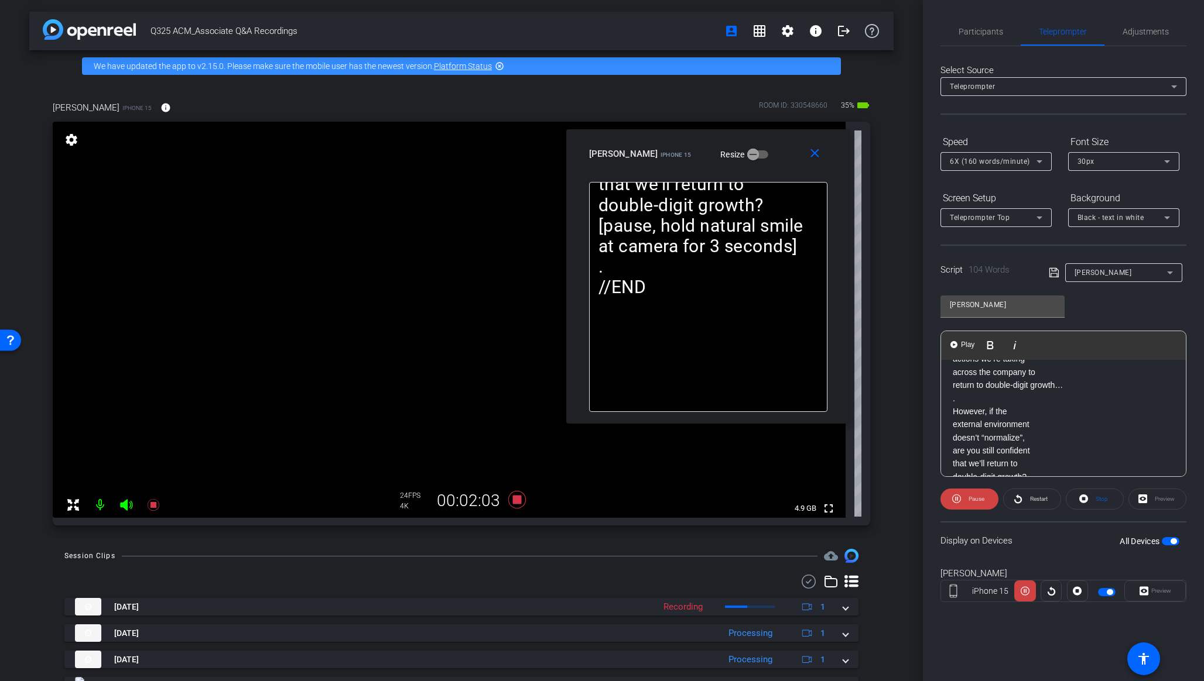
click at [955, 413] on p "However, if the" at bounding box center [1063, 411] width 221 height 13
click at [968, 342] on span "Play" at bounding box center [967, 345] width 18 height 10
click at [980, 503] on span "Pause" at bounding box center [974, 499] width 19 height 16
drag, startPoint x: 953, startPoint y: 408, endPoint x: 958, endPoint y: 412, distance: 6.3
click at [953, 409] on p "However, if the" at bounding box center [1063, 411] width 221 height 13
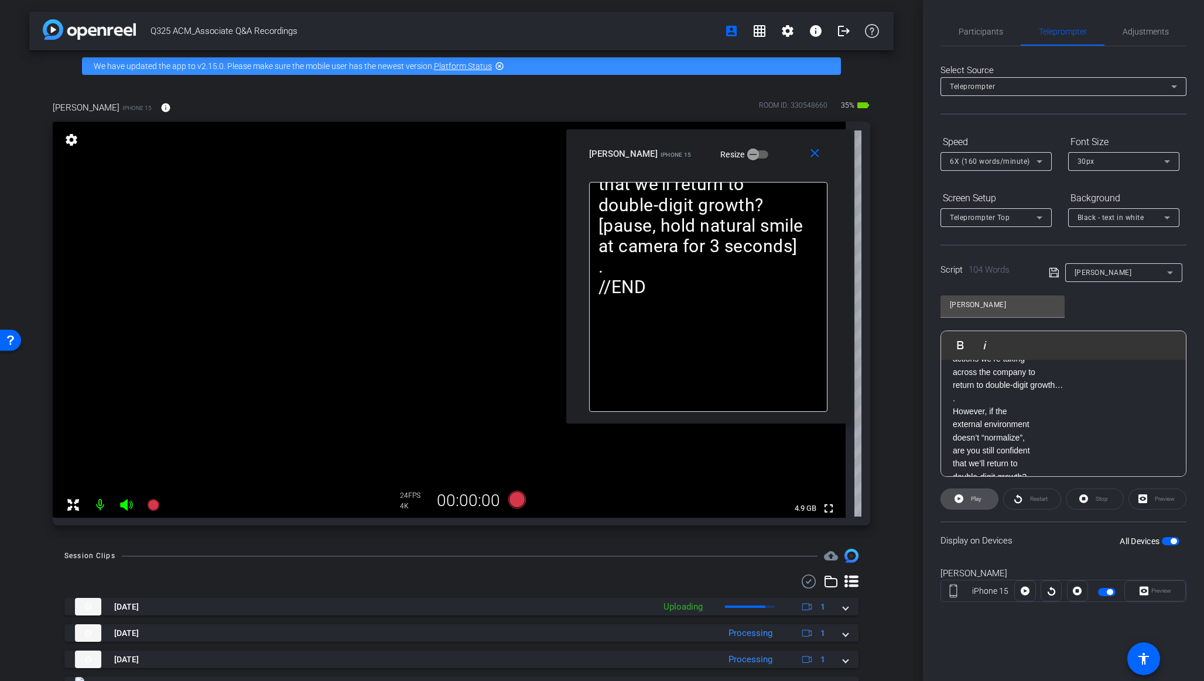
click at [976, 501] on span "Play" at bounding box center [976, 499] width 11 height 6
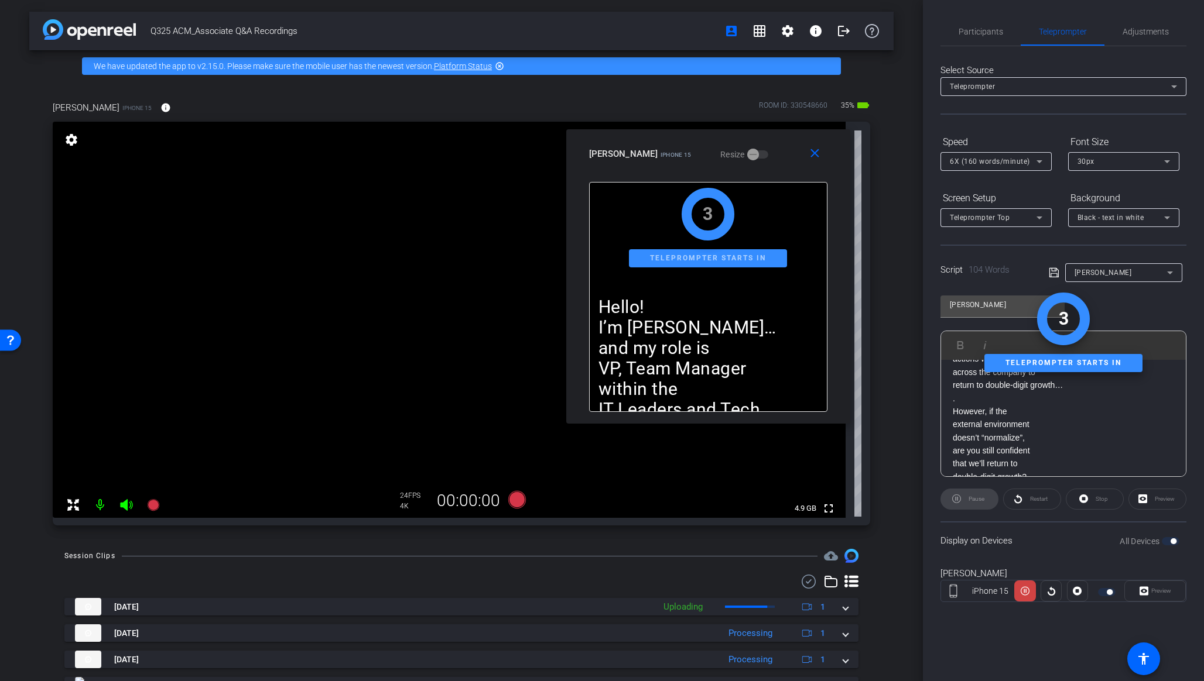
click at [954, 407] on p "However, if the" at bounding box center [1063, 411] width 221 height 13
click at [956, 414] on p "However, if the" at bounding box center [1063, 411] width 221 height 13
click at [952, 412] on div "Hello! I’m [PERSON_NAME]… and my role is VP, Team Manager within the IT Leaders…" at bounding box center [1063, 346] width 245 height 403
click at [956, 411] on p "However, if the" at bounding box center [1063, 411] width 221 height 13
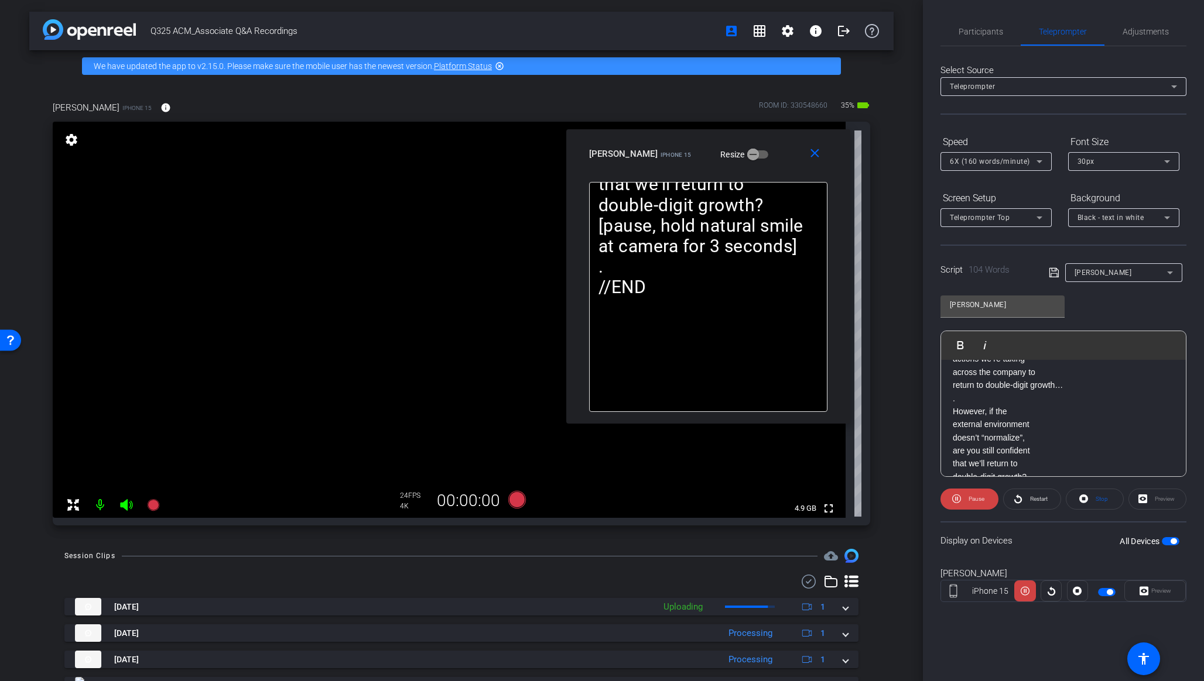
click at [954, 409] on p "However, if the" at bounding box center [1063, 411] width 221 height 13
click at [960, 352] on button "Play Play from this location" at bounding box center [963, 345] width 28 height 23
click at [979, 501] on span "Pause" at bounding box center [976, 499] width 16 height 6
click at [1044, 542] on span "button" at bounding box center [1173, 542] width 6 height 6
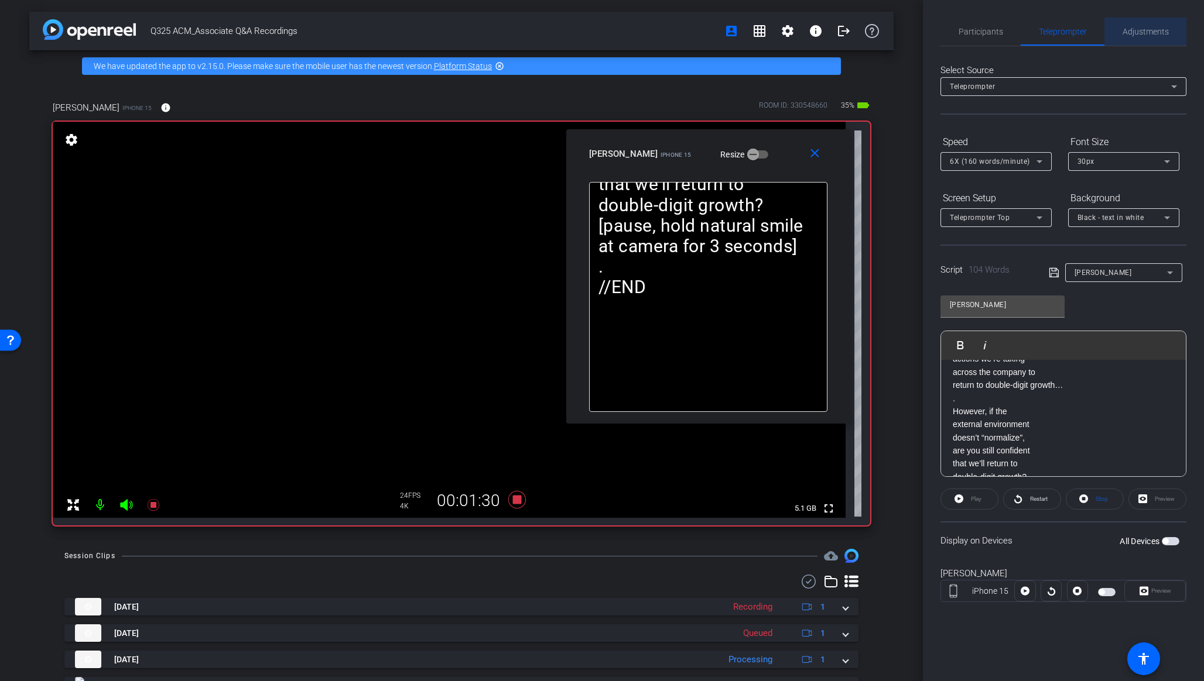
click at [1044, 29] on span "Adjustments" at bounding box center [1145, 32] width 46 height 8
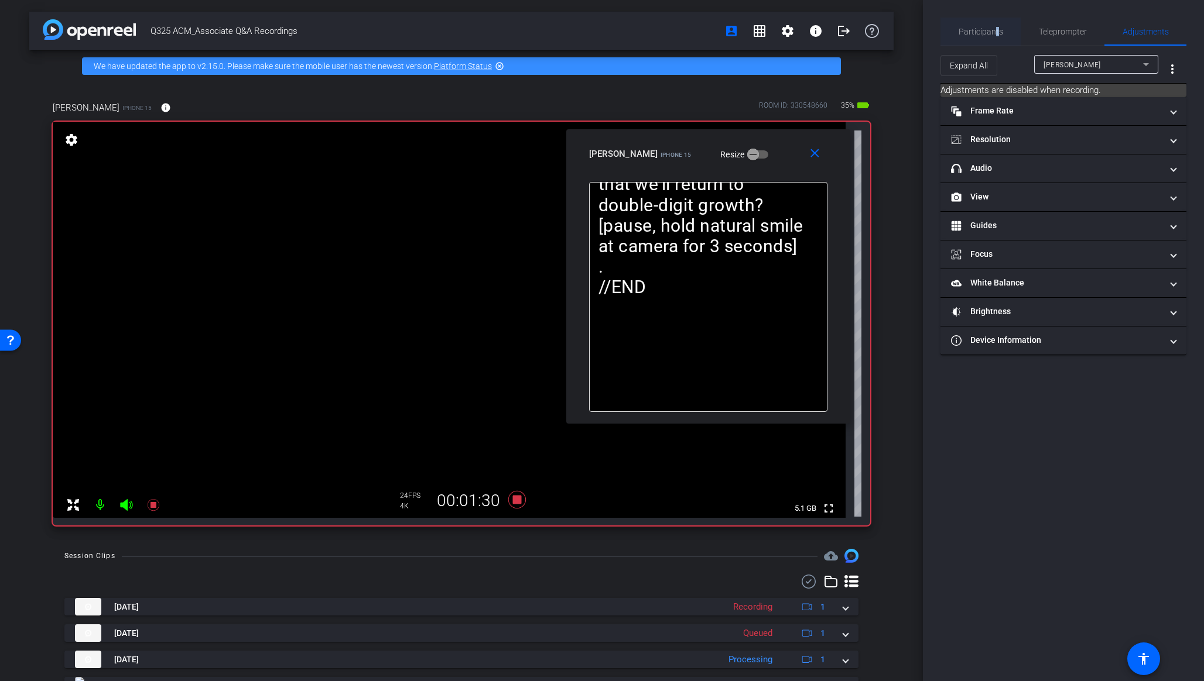
click at [996, 32] on span "Participants" at bounding box center [980, 32] width 44 height 8
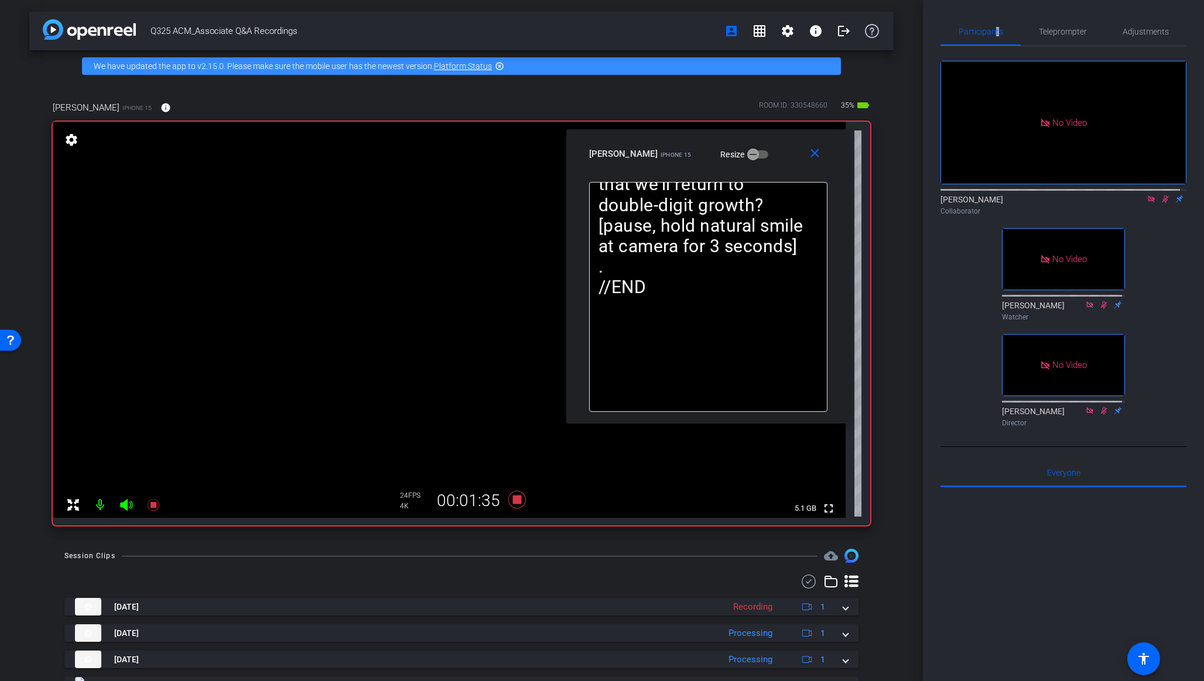
click at [1044, 195] on icon at bounding box center [1164, 199] width 9 height 8
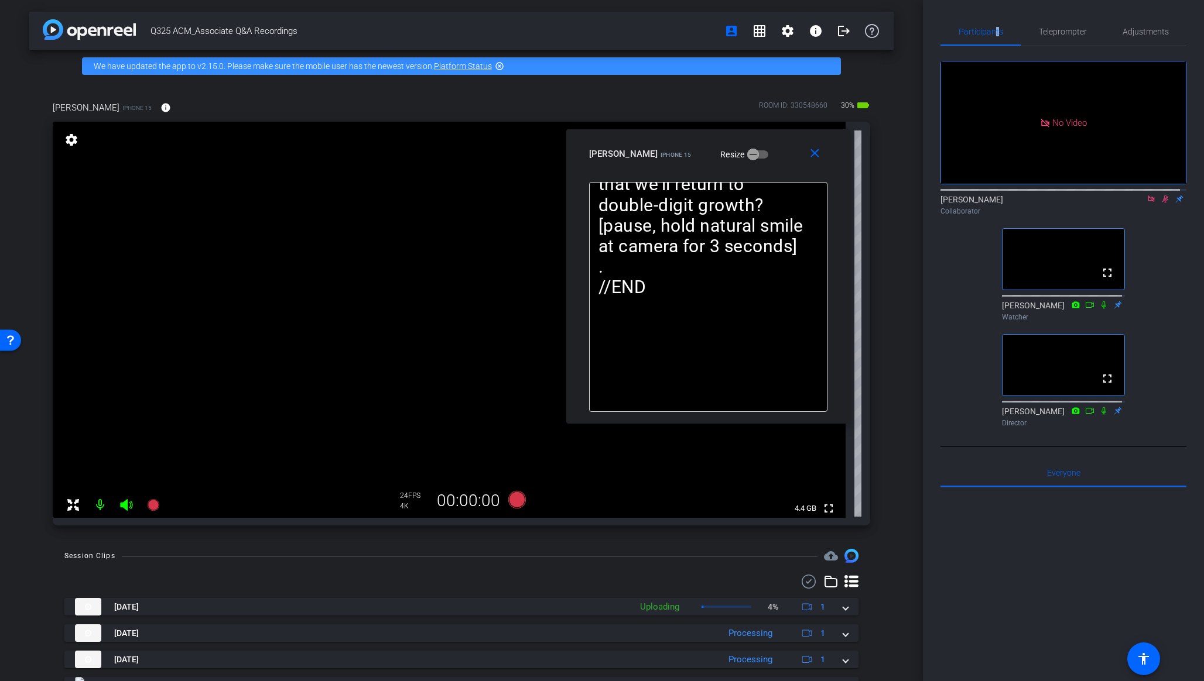
click at [1044, 196] on icon at bounding box center [1150, 199] width 6 height 6
click at [1044, 203] on icon at bounding box center [1150, 199] width 9 height 8
click at [815, 159] on mat-icon "close" at bounding box center [814, 153] width 15 height 15
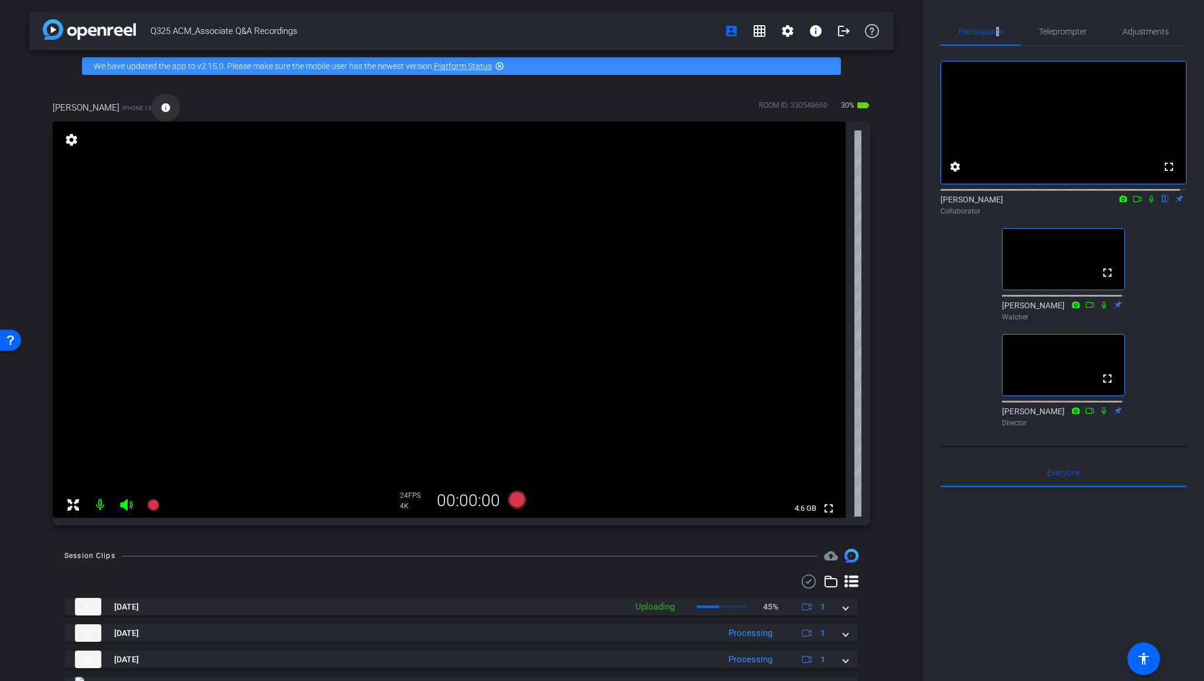
click at [160, 105] on mat-icon "info" at bounding box center [165, 107] width 11 height 11
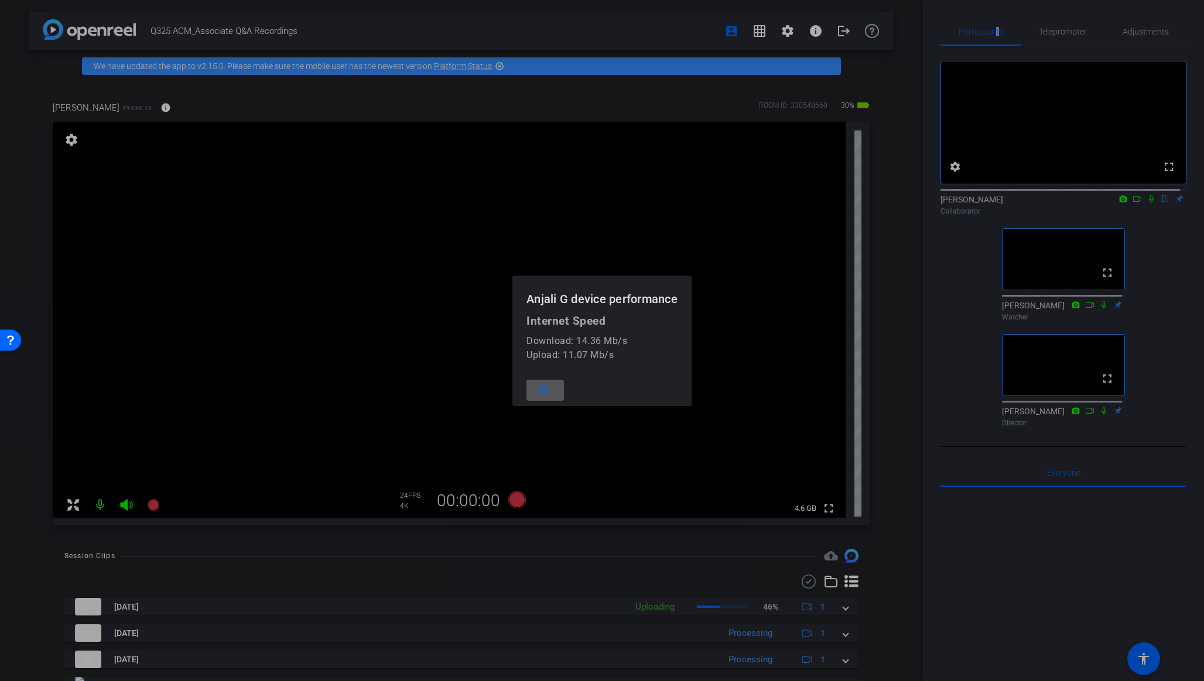
click at [550, 388] on span at bounding box center [544, 390] width 37 height 28
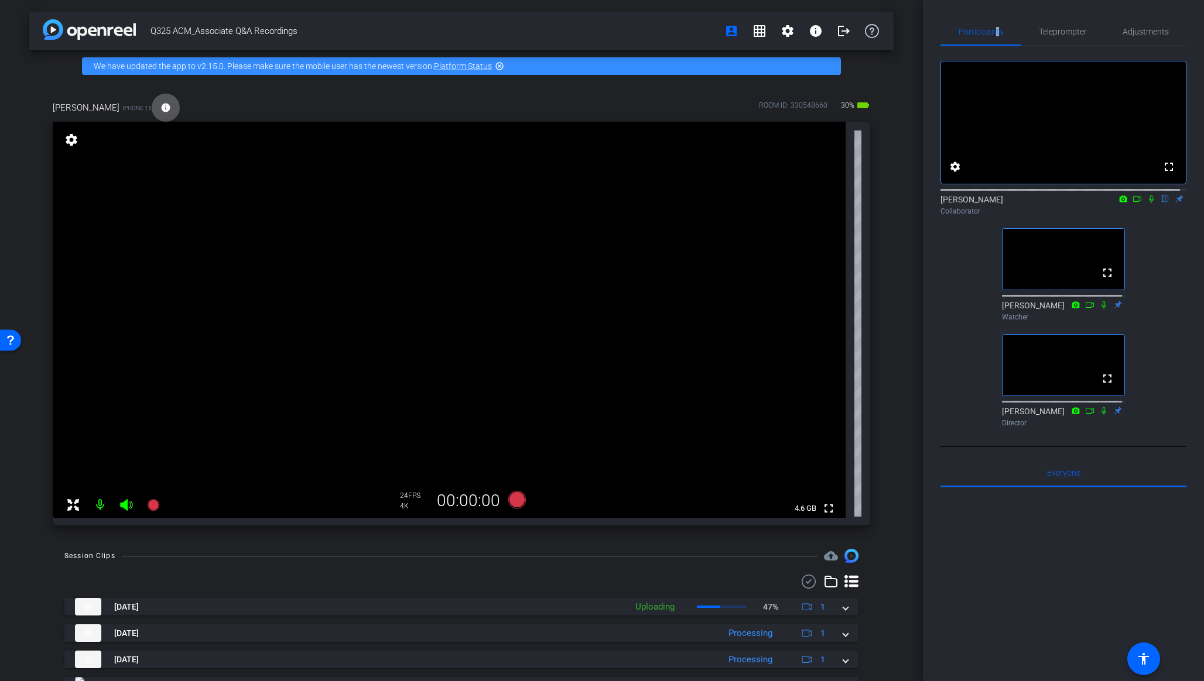
click at [1044, 203] on icon at bounding box center [1151, 200] width 5 height 8
click at [1044, 203] on icon at bounding box center [1136, 199] width 9 height 8
